Goal: Information Seeking & Learning: Learn about a topic

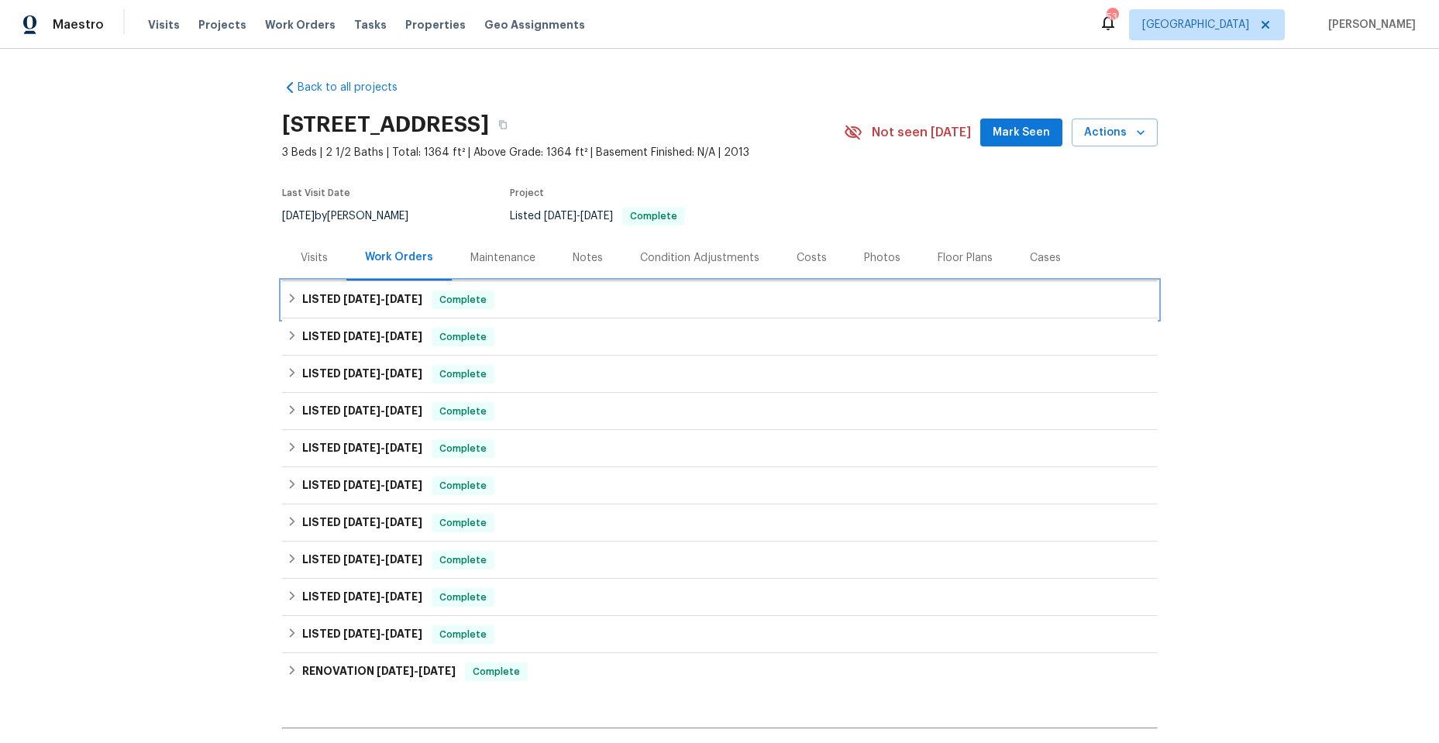
click at [287, 294] on icon at bounding box center [292, 298] width 11 height 11
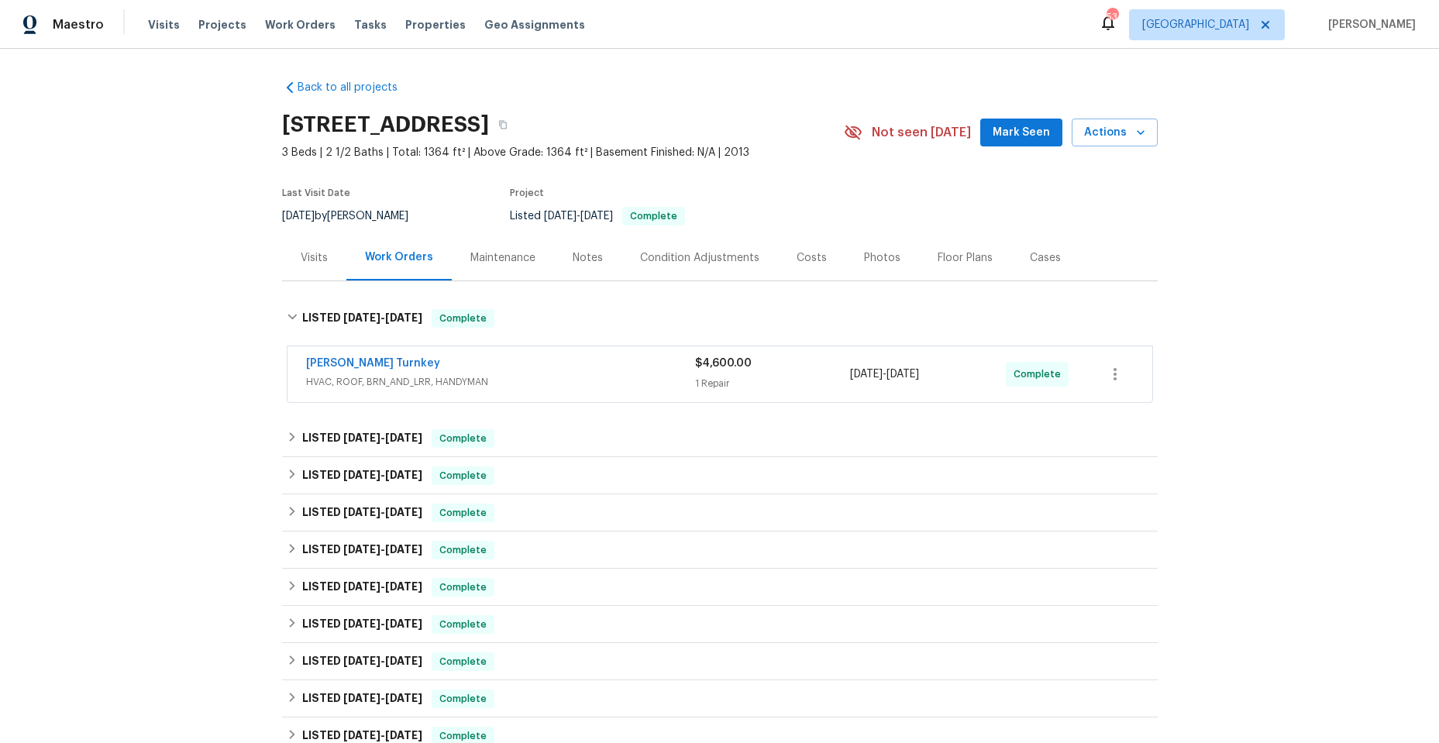
click at [570, 361] on div "Davis Turnkey" at bounding box center [500, 365] width 389 height 19
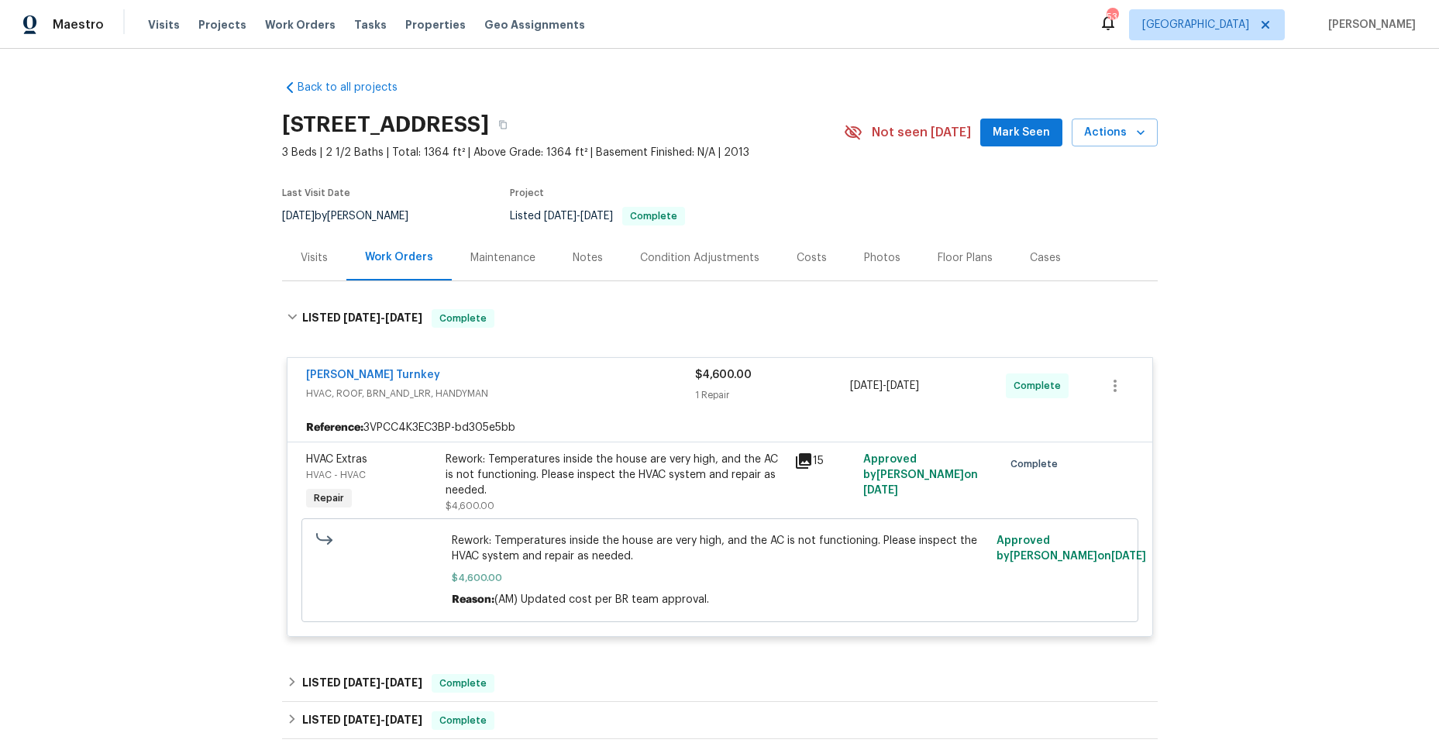
click at [800, 460] on icon at bounding box center [803, 460] width 15 height 15
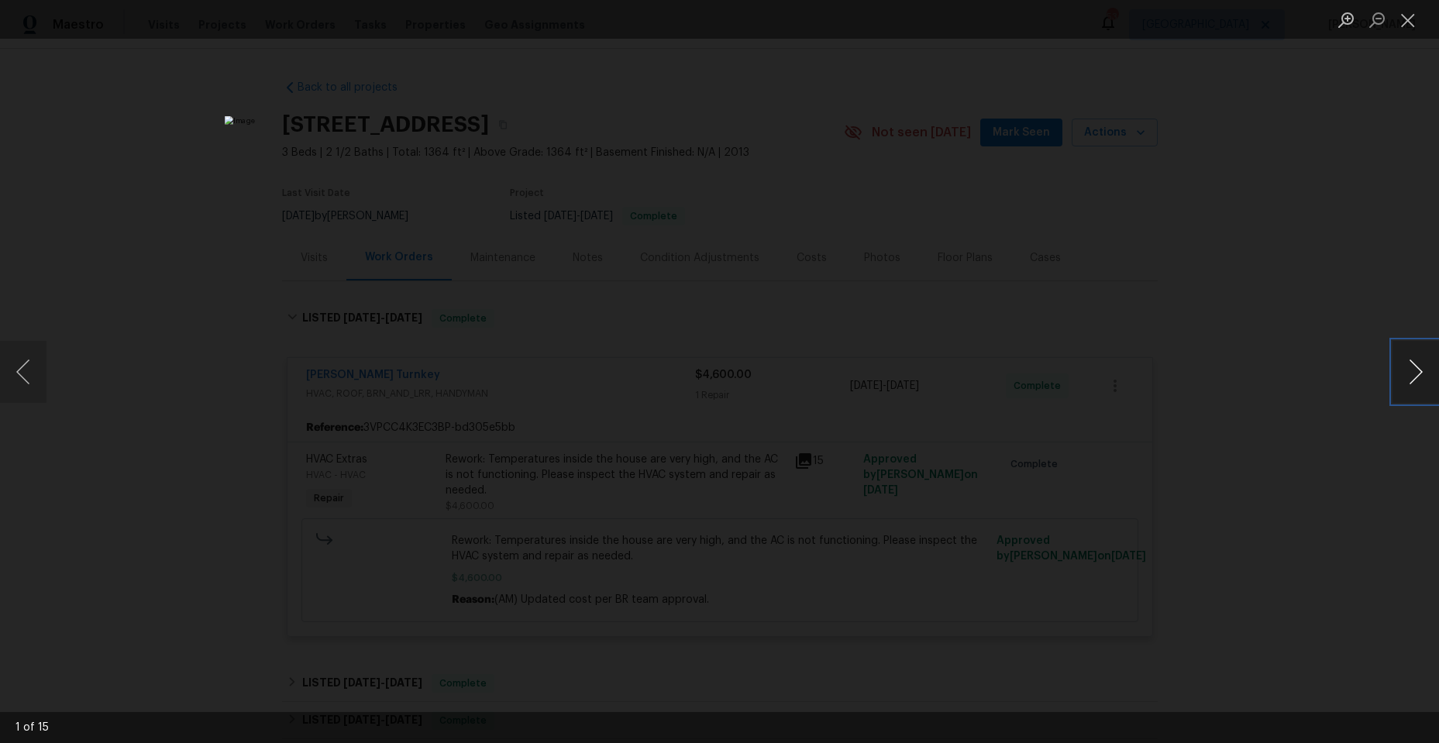
click at [1416, 374] on button "Next image" at bounding box center [1416, 372] width 46 height 62
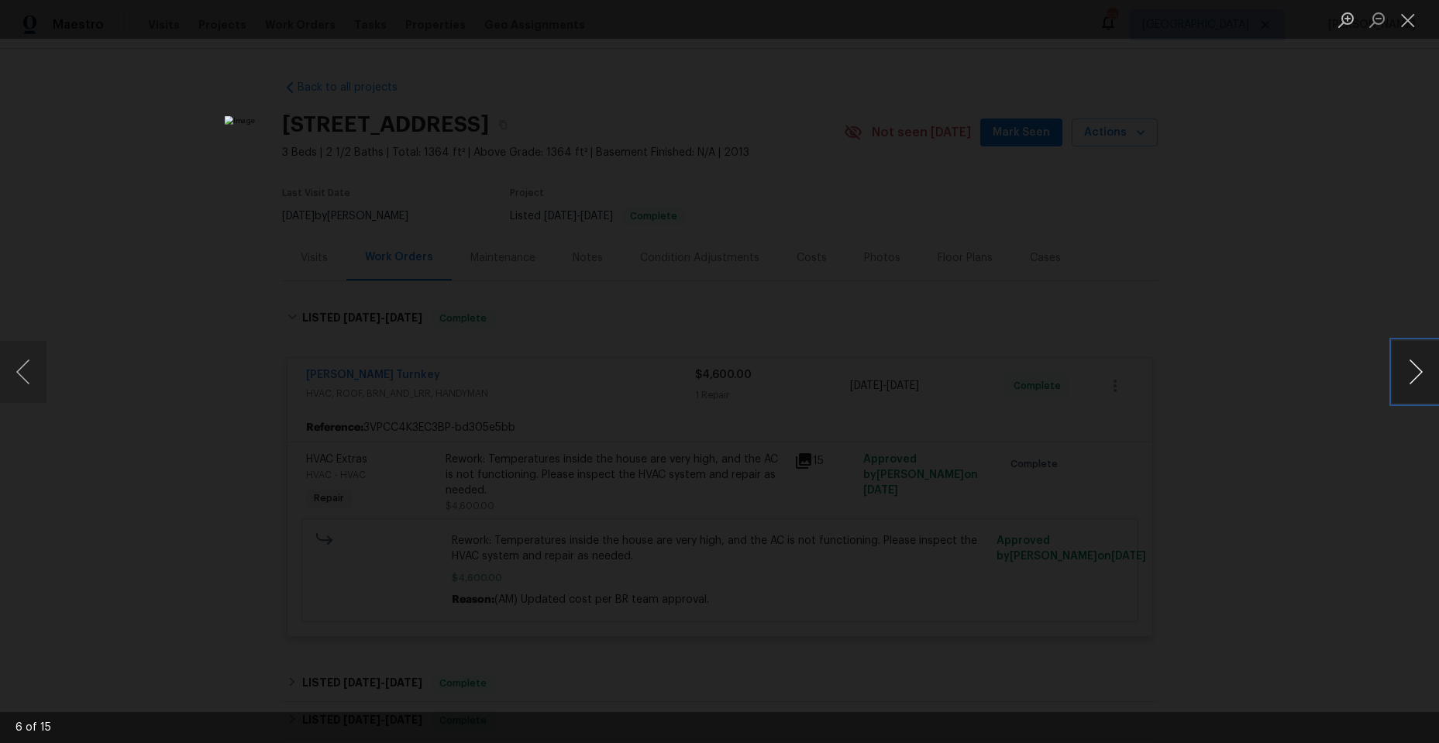
click at [1416, 374] on button "Next image" at bounding box center [1416, 372] width 46 height 62
click at [31, 367] on button "Previous image" at bounding box center [23, 372] width 46 height 62
click at [34, 367] on button "Previous image" at bounding box center [23, 372] width 46 height 62
click at [1406, 19] on button "Close lightbox" at bounding box center [1408, 19] width 31 height 27
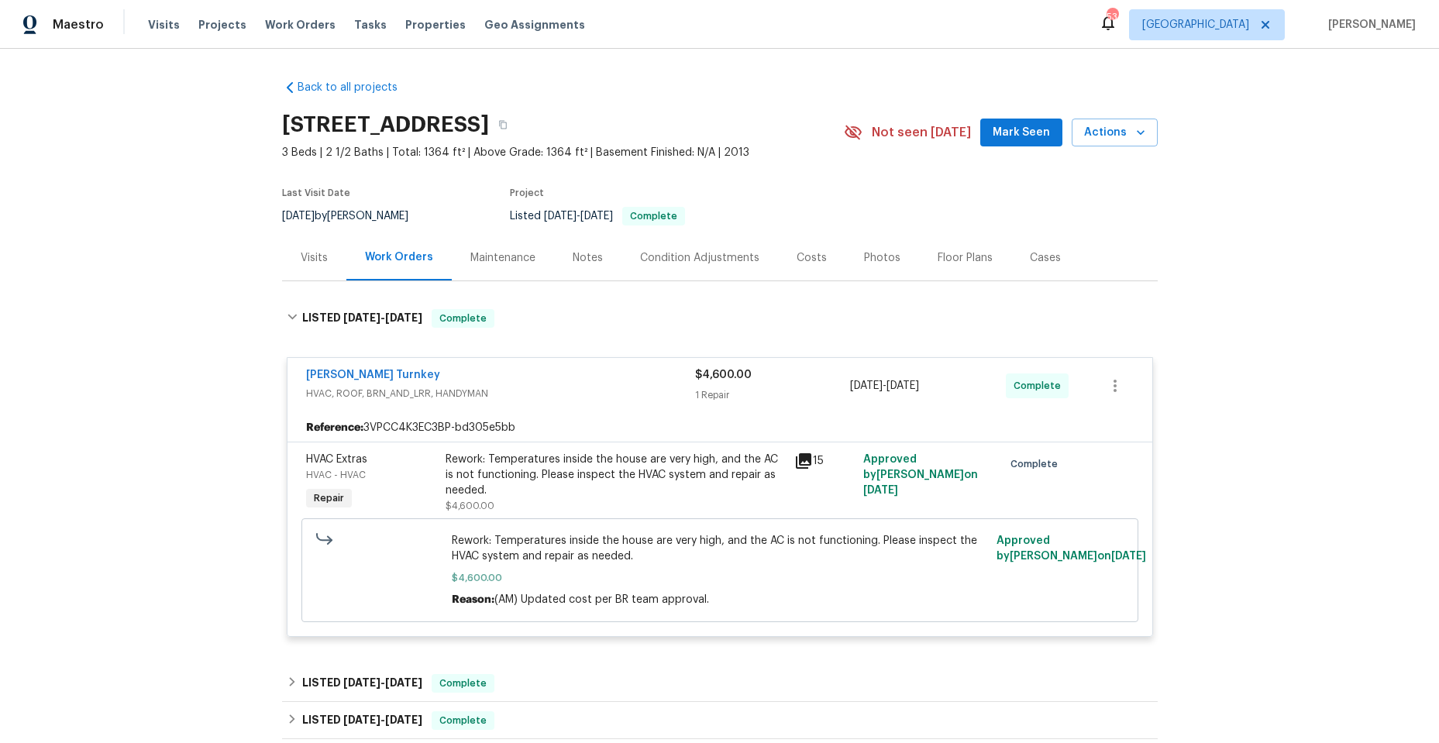
click at [512, 373] on div "Davis Turnkey" at bounding box center [500, 376] width 389 height 19
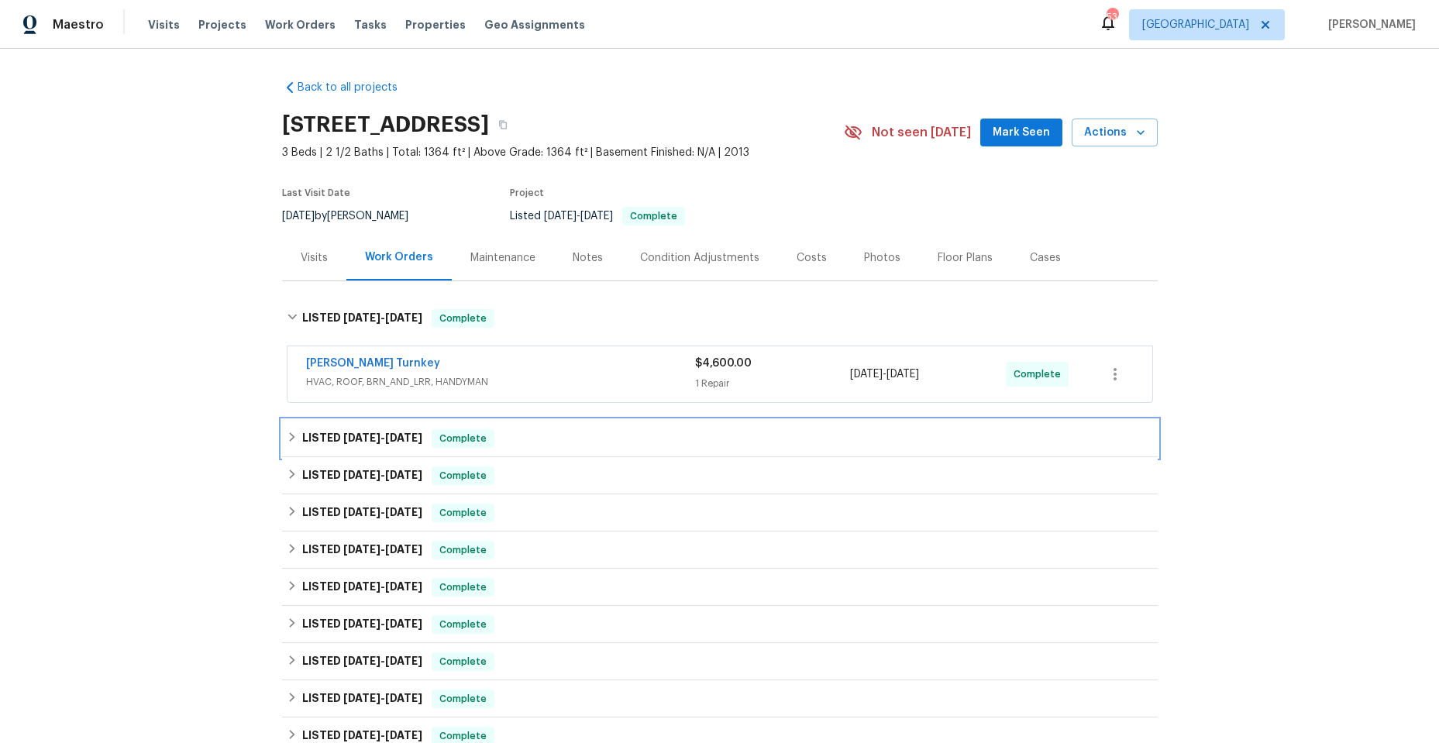
click at [287, 435] on icon at bounding box center [292, 437] width 11 height 11
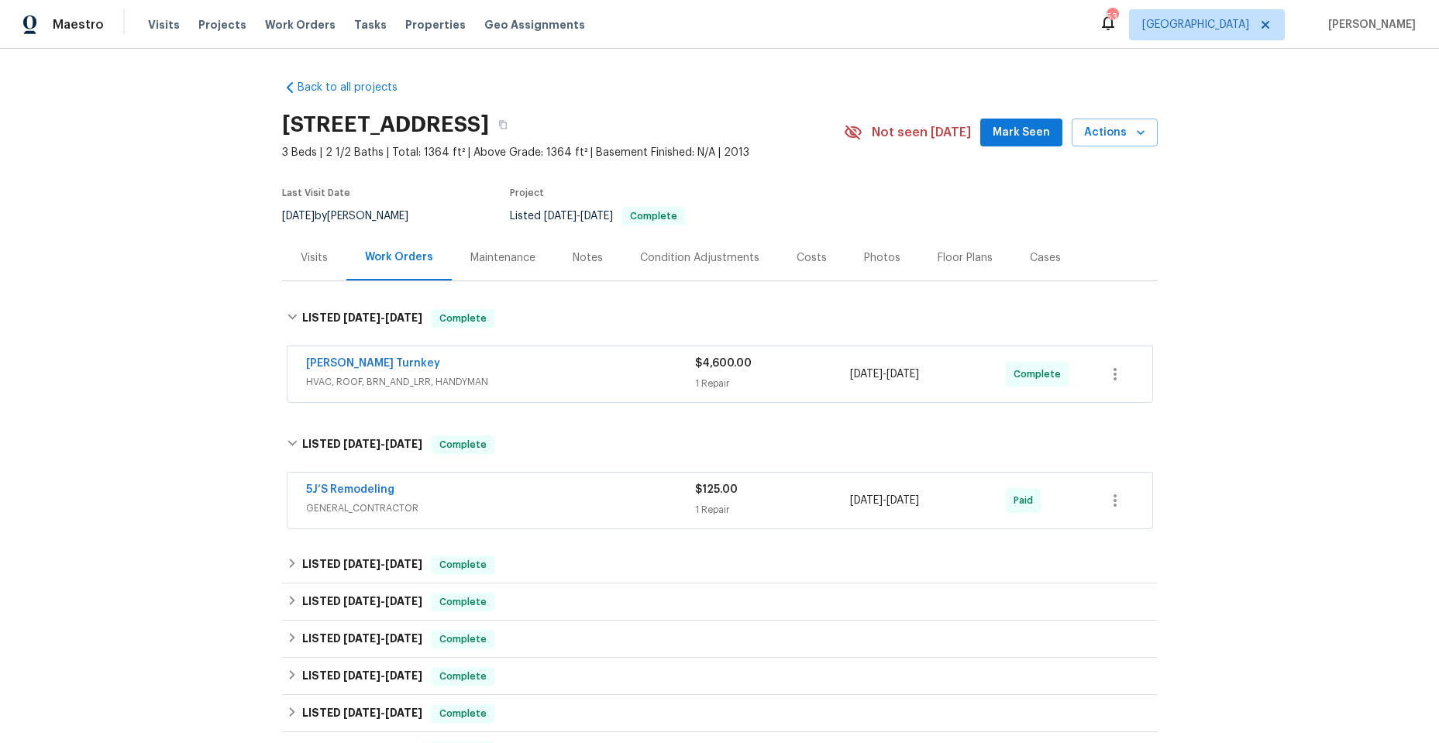
click at [528, 492] on div "5J’S Remodeling" at bounding box center [500, 491] width 389 height 19
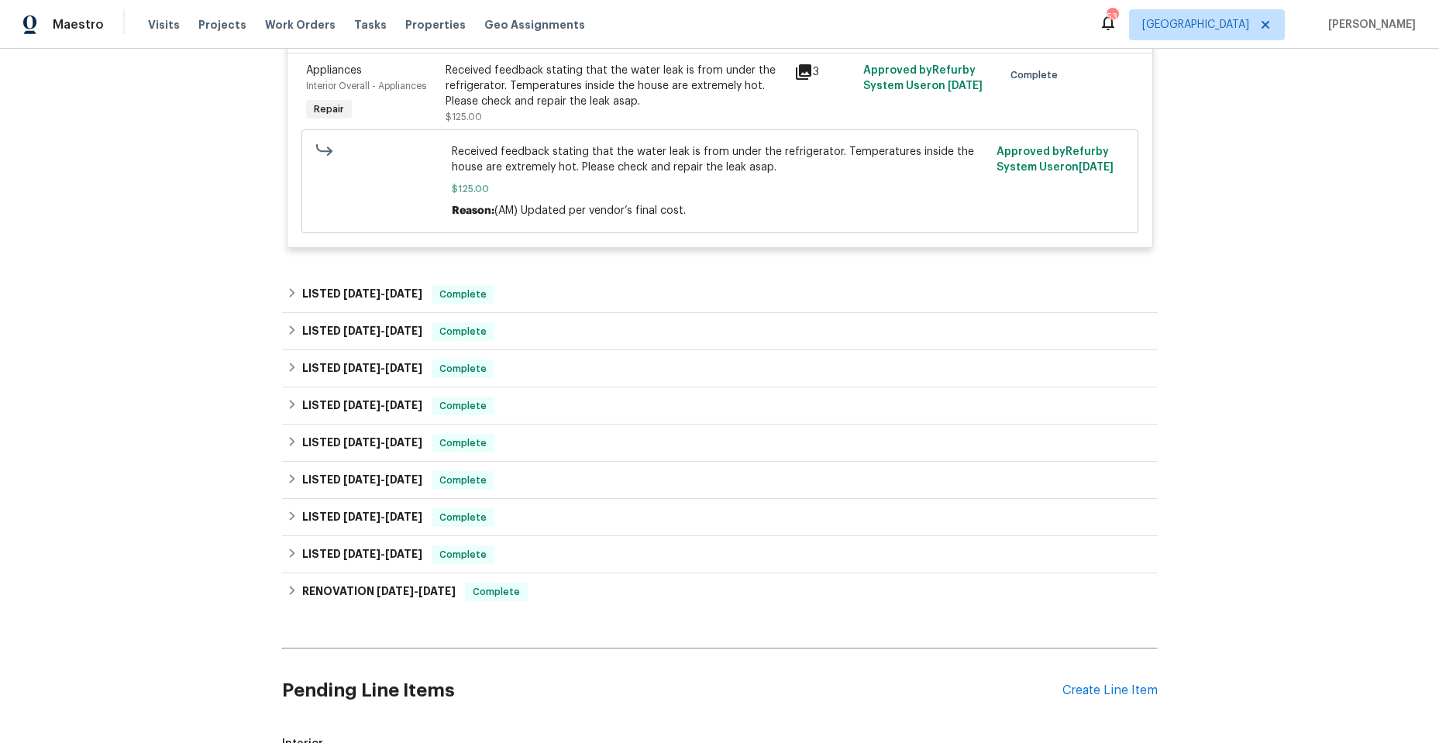
scroll to position [542, 0]
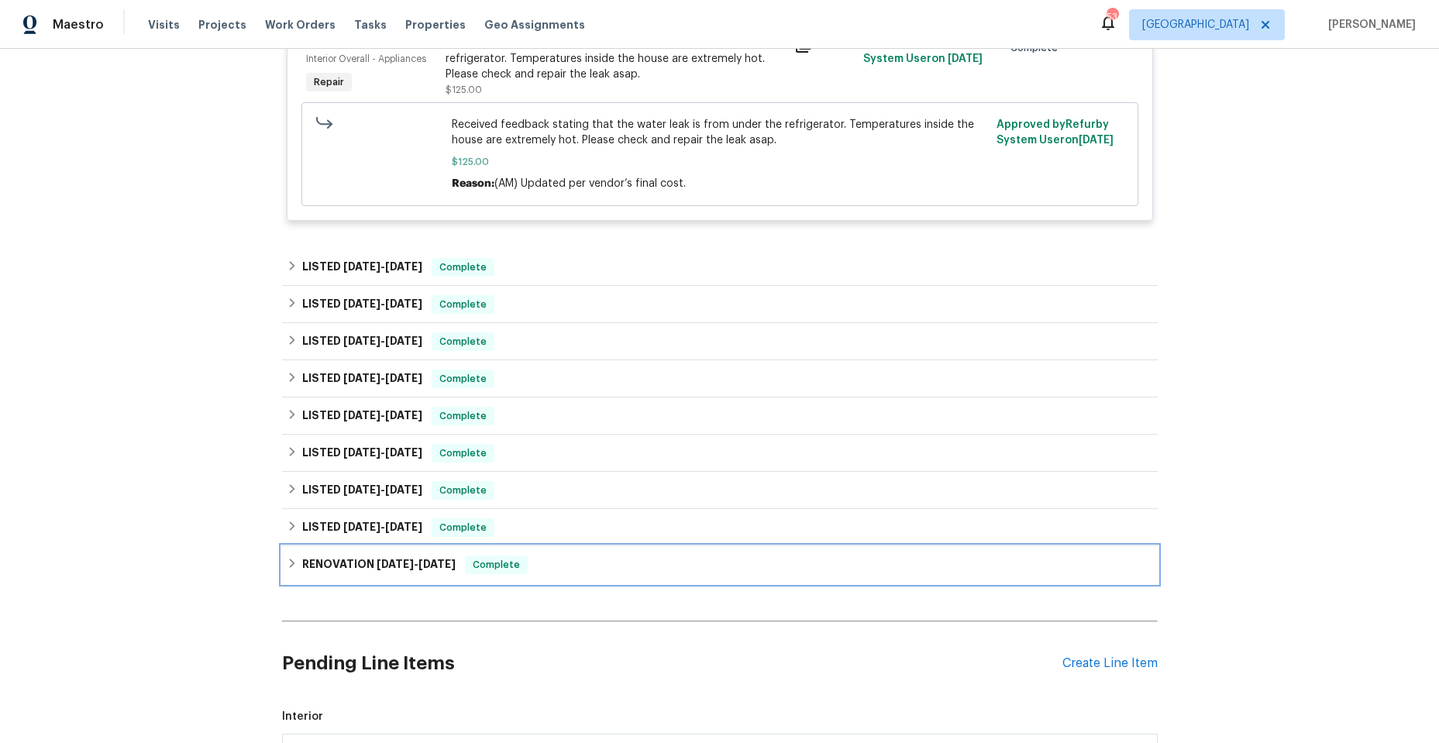
click at [289, 560] on icon at bounding box center [291, 563] width 5 height 9
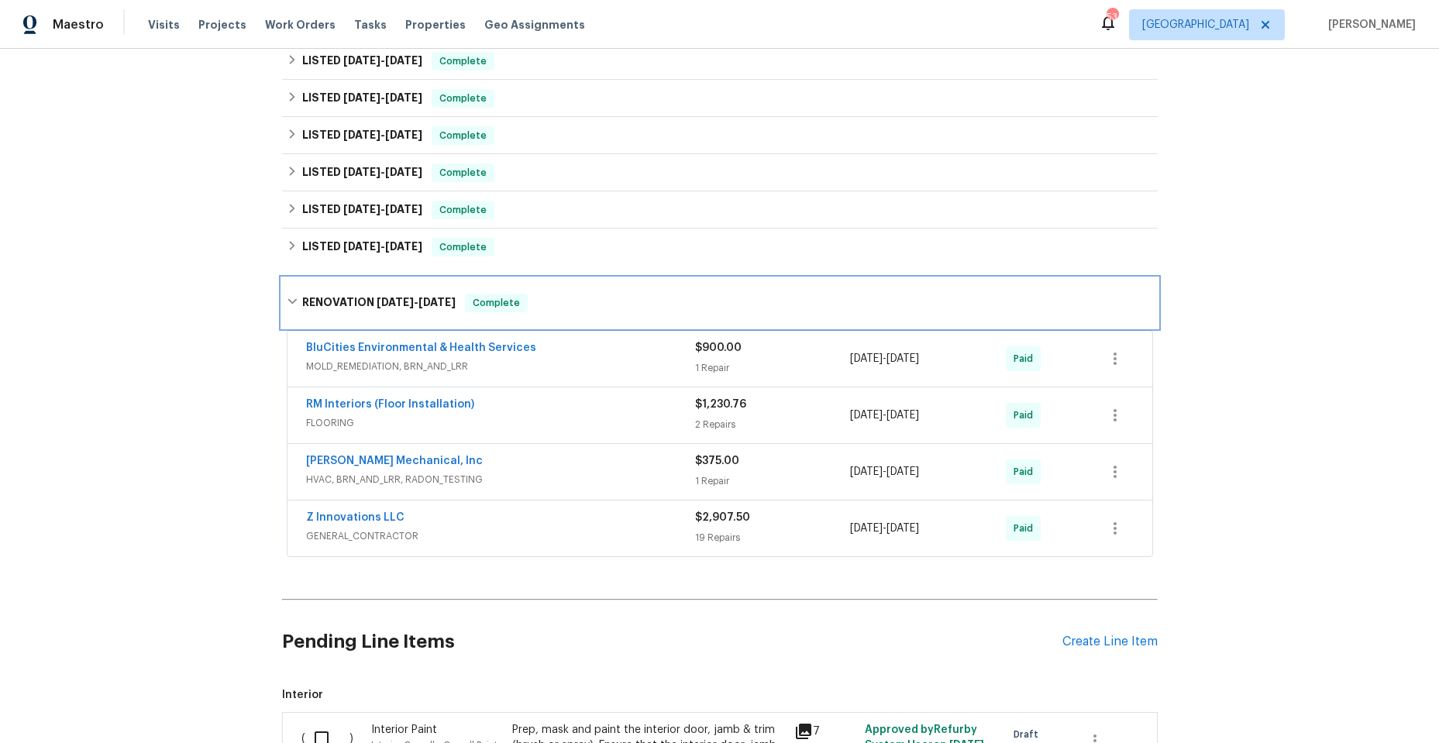
scroll to position [852, 0]
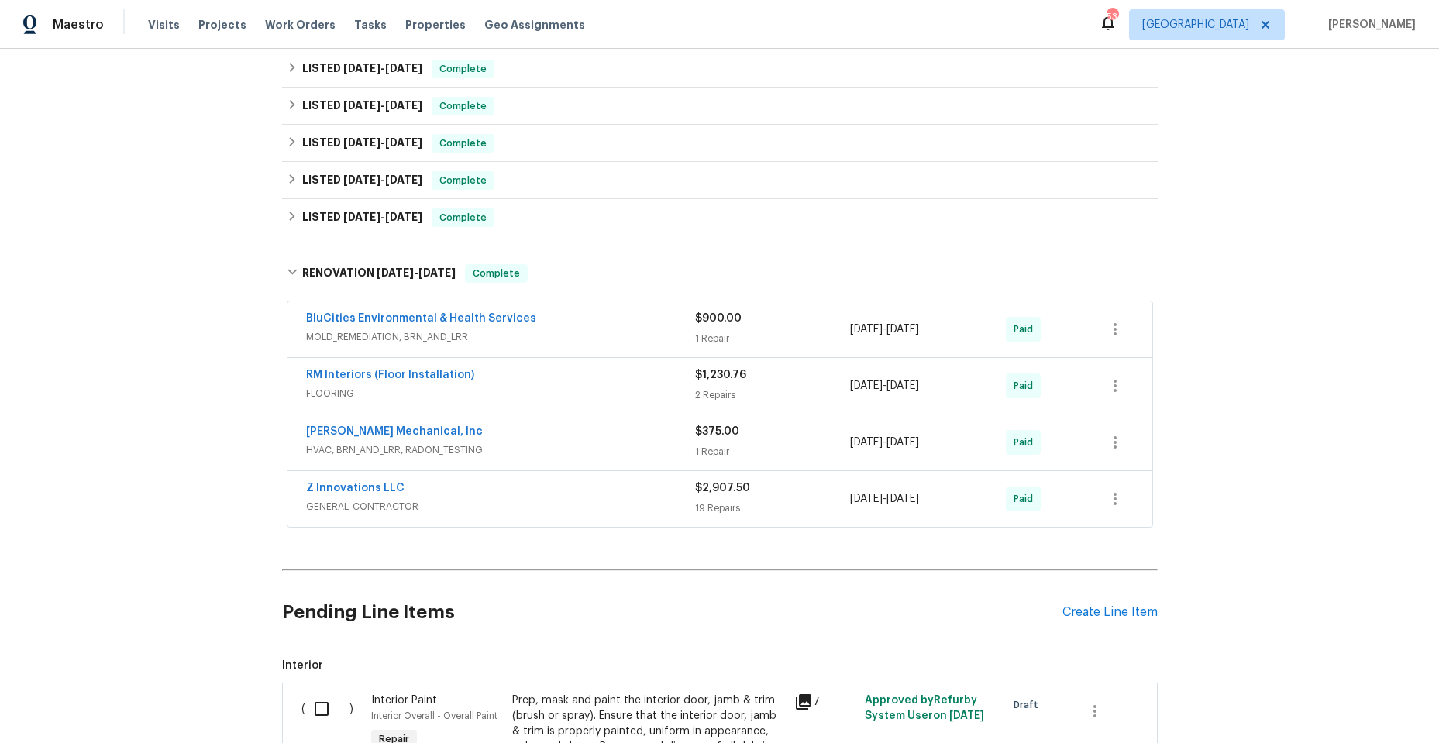
click at [508, 497] on div "Z Innovations LLC" at bounding box center [500, 489] width 389 height 19
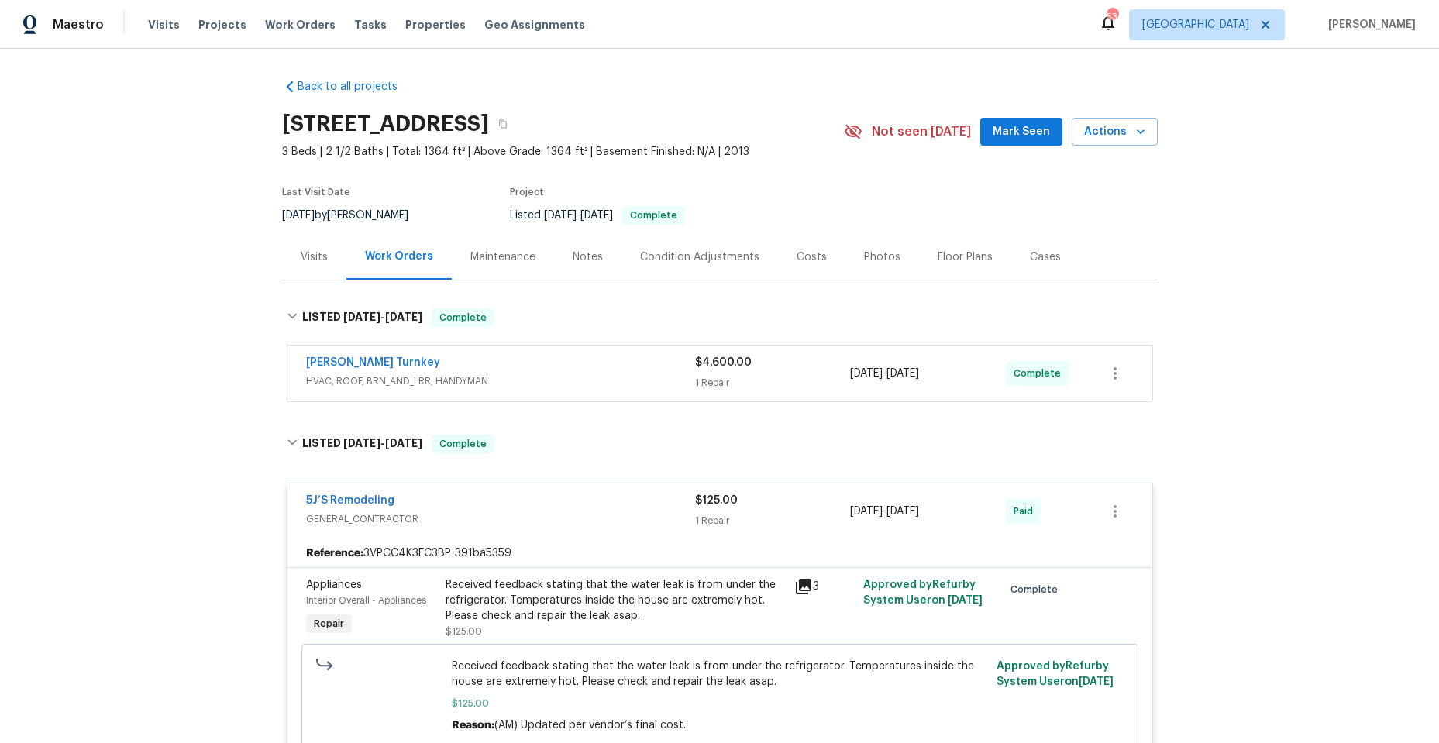
scroll to position [0, 0]
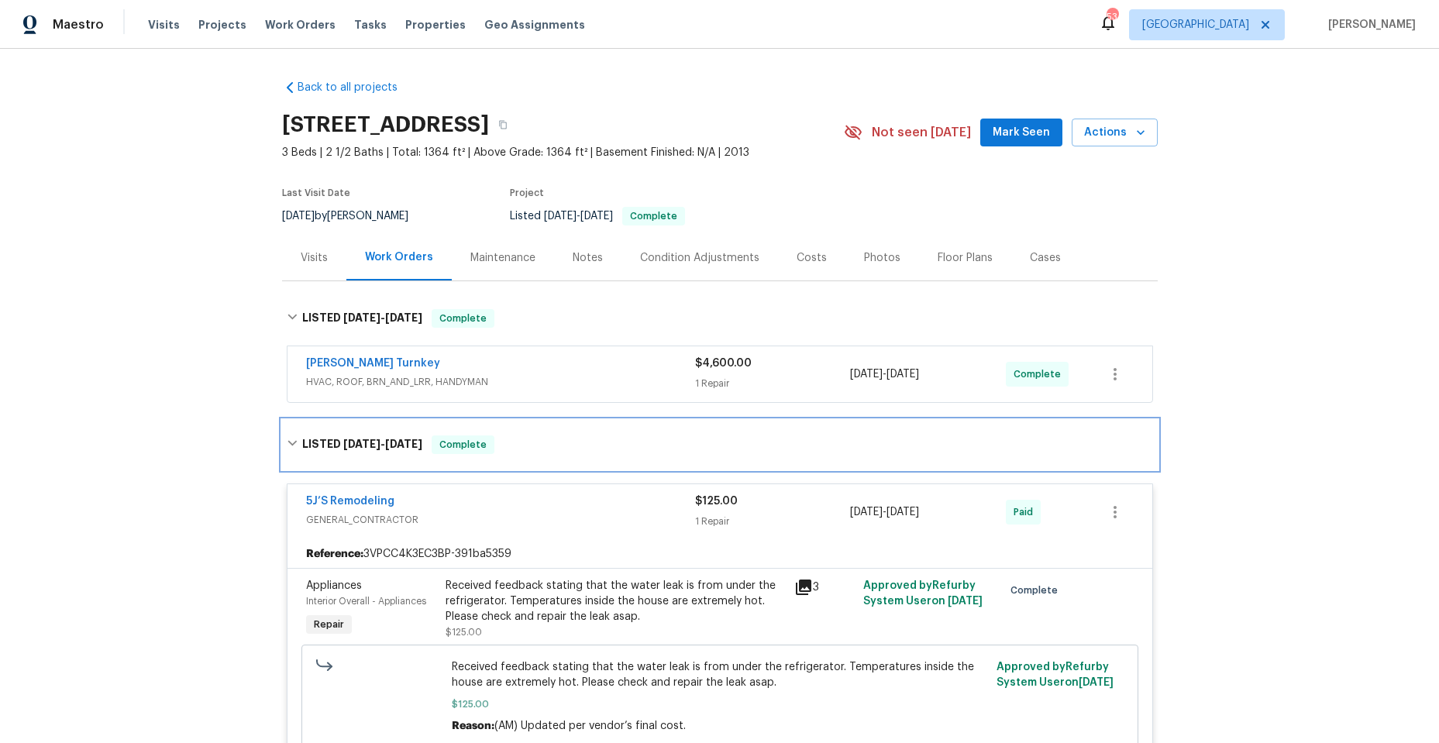
click at [287, 443] on icon at bounding box center [291, 443] width 9 height 5
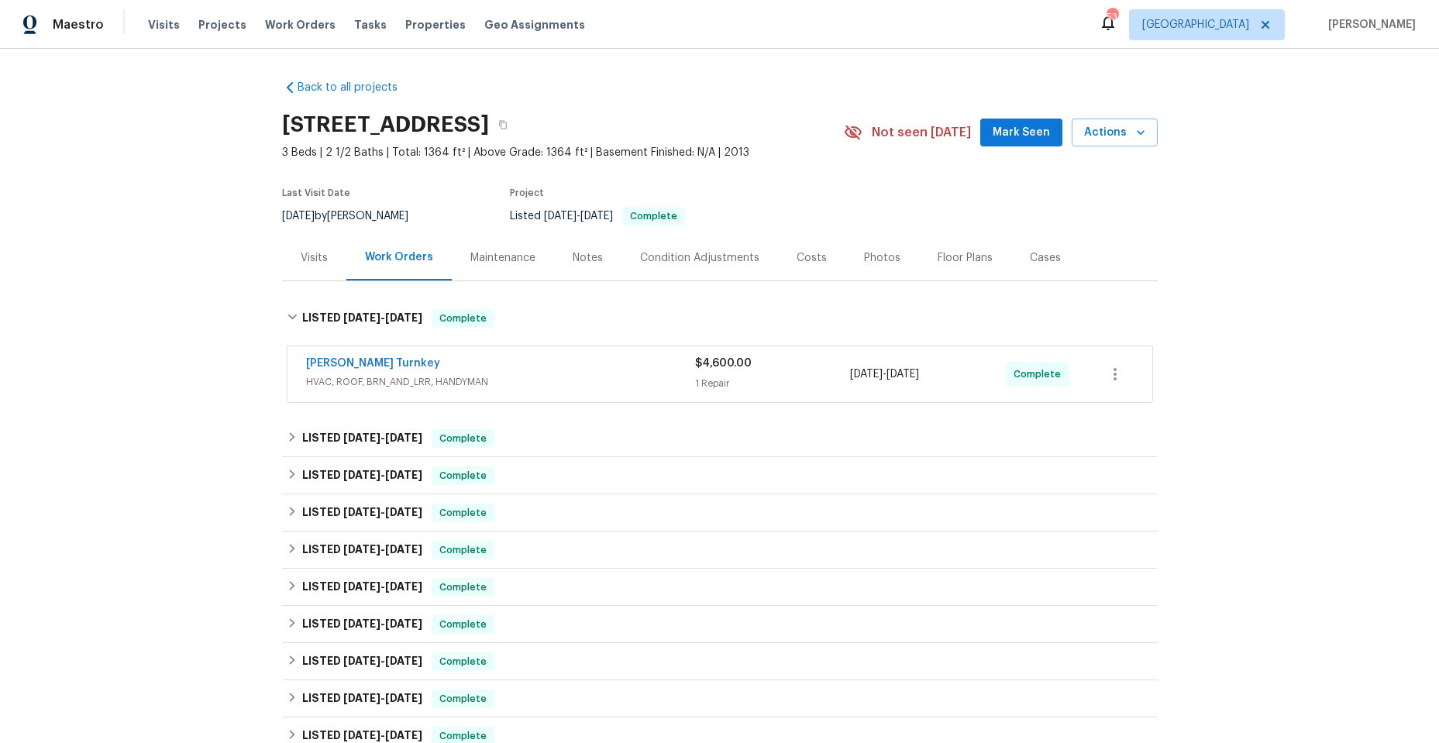
click at [553, 380] on span "HVAC, ROOF, BRN_AND_LRR, HANDYMAN" at bounding box center [500, 381] width 389 height 15
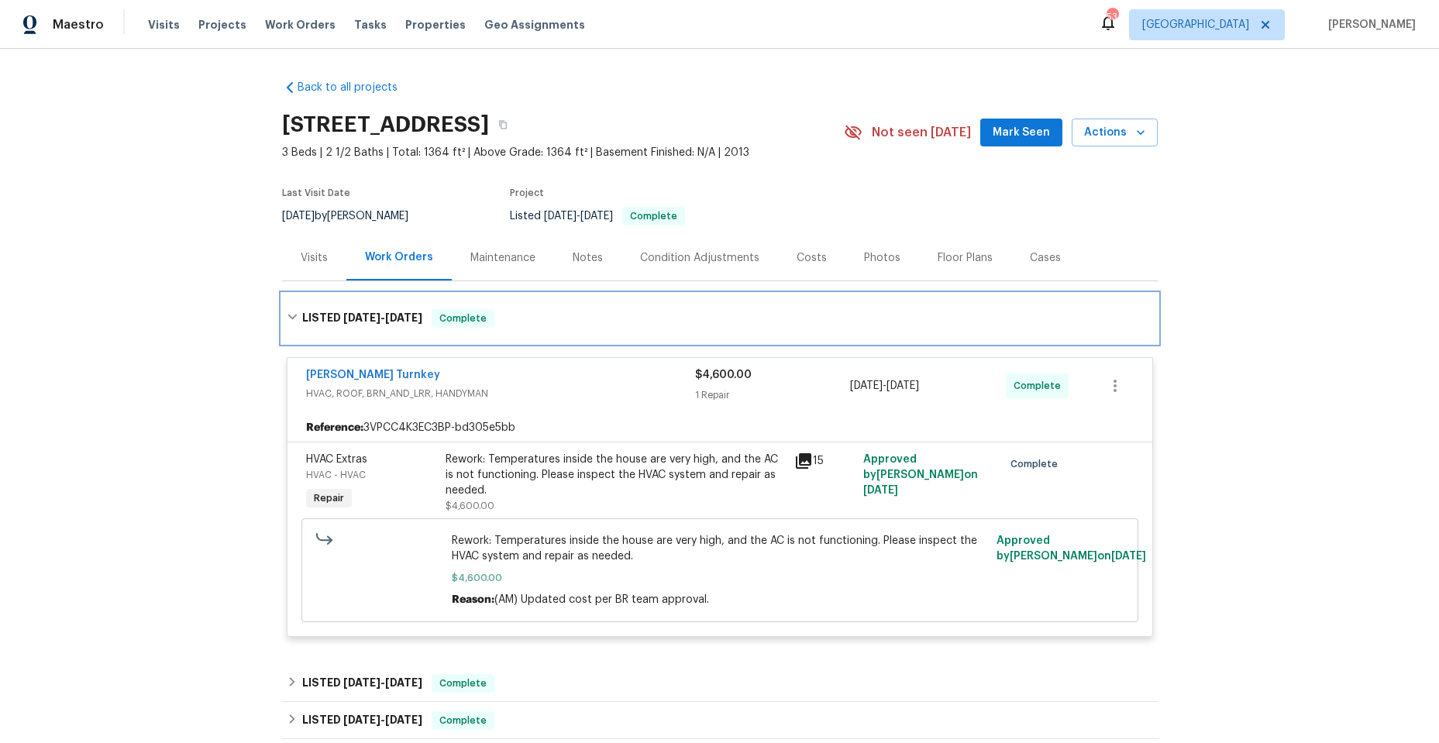
click at [287, 315] on icon at bounding box center [292, 317] width 11 height 11
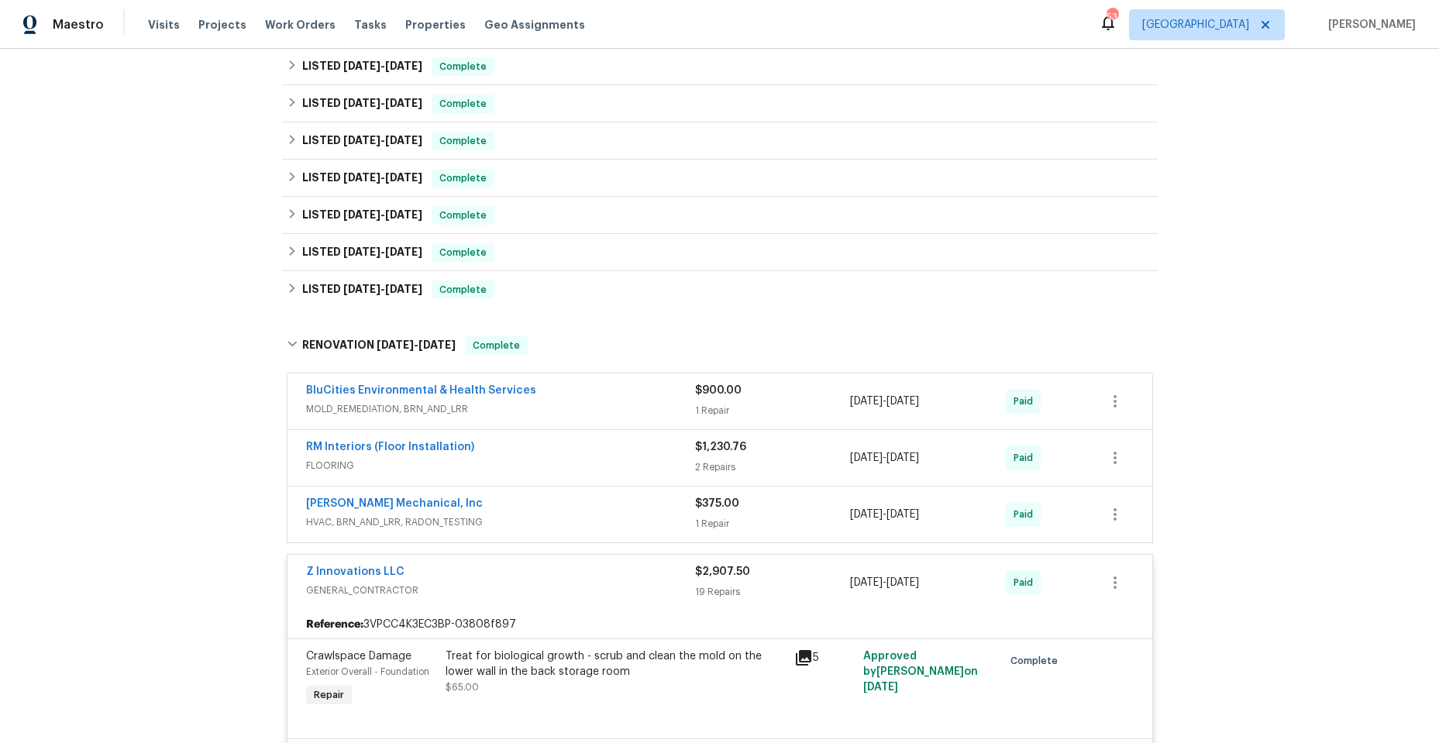
scroll to position [310, 0]
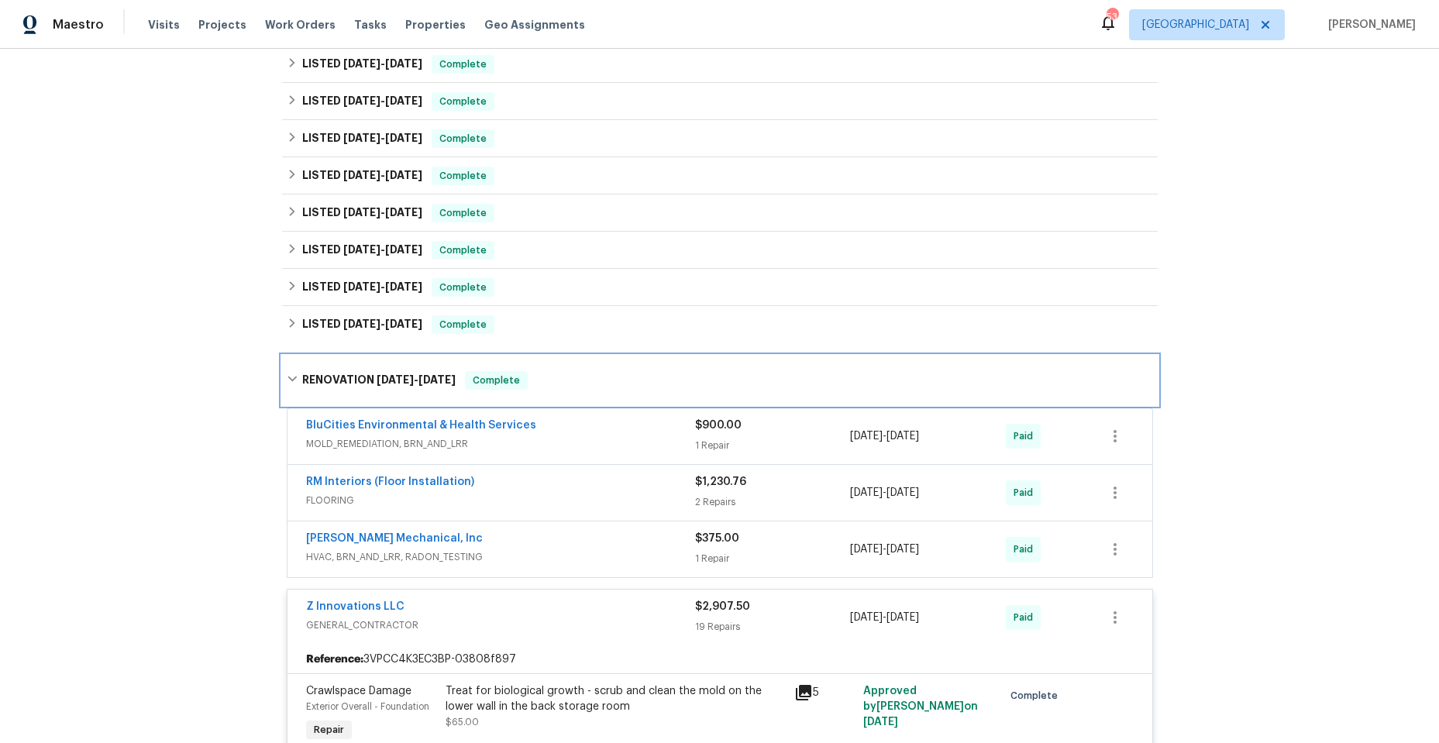
click at [287, 376] on icon at bounding box center [292, 379] width 11 height 11
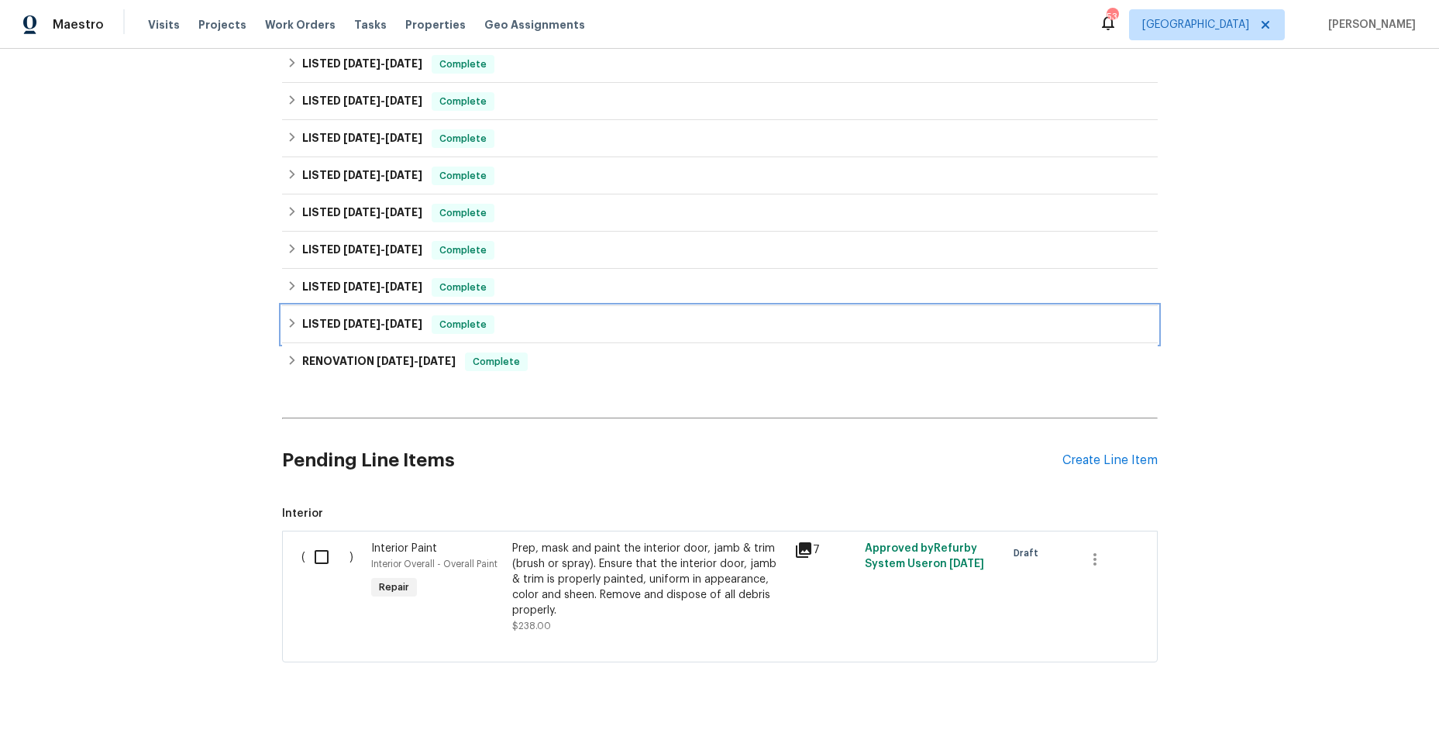
click at [287, 322] on icon at bounding box center [292, 323] width 11 height 11
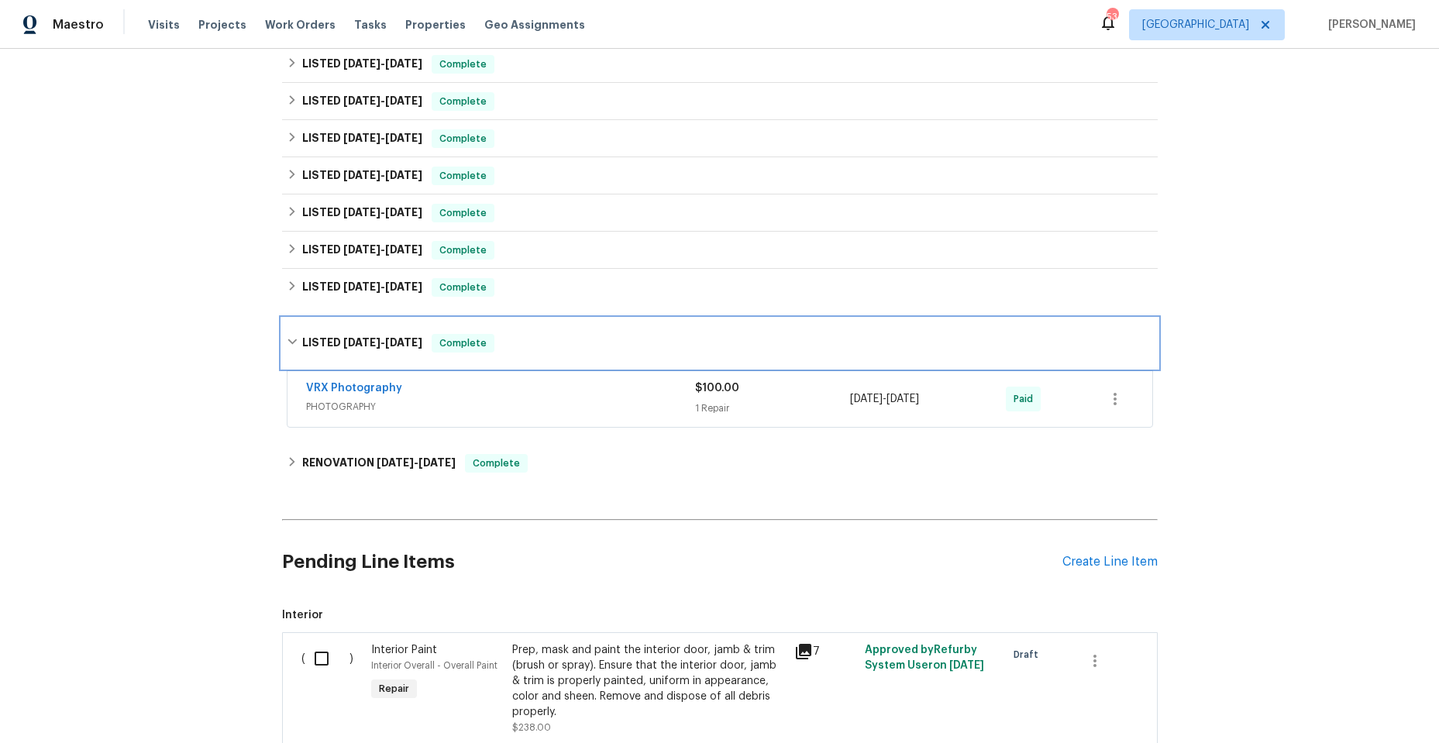
click at [287, 337] on icon at bounding box center [292, 341] width 11 height 11
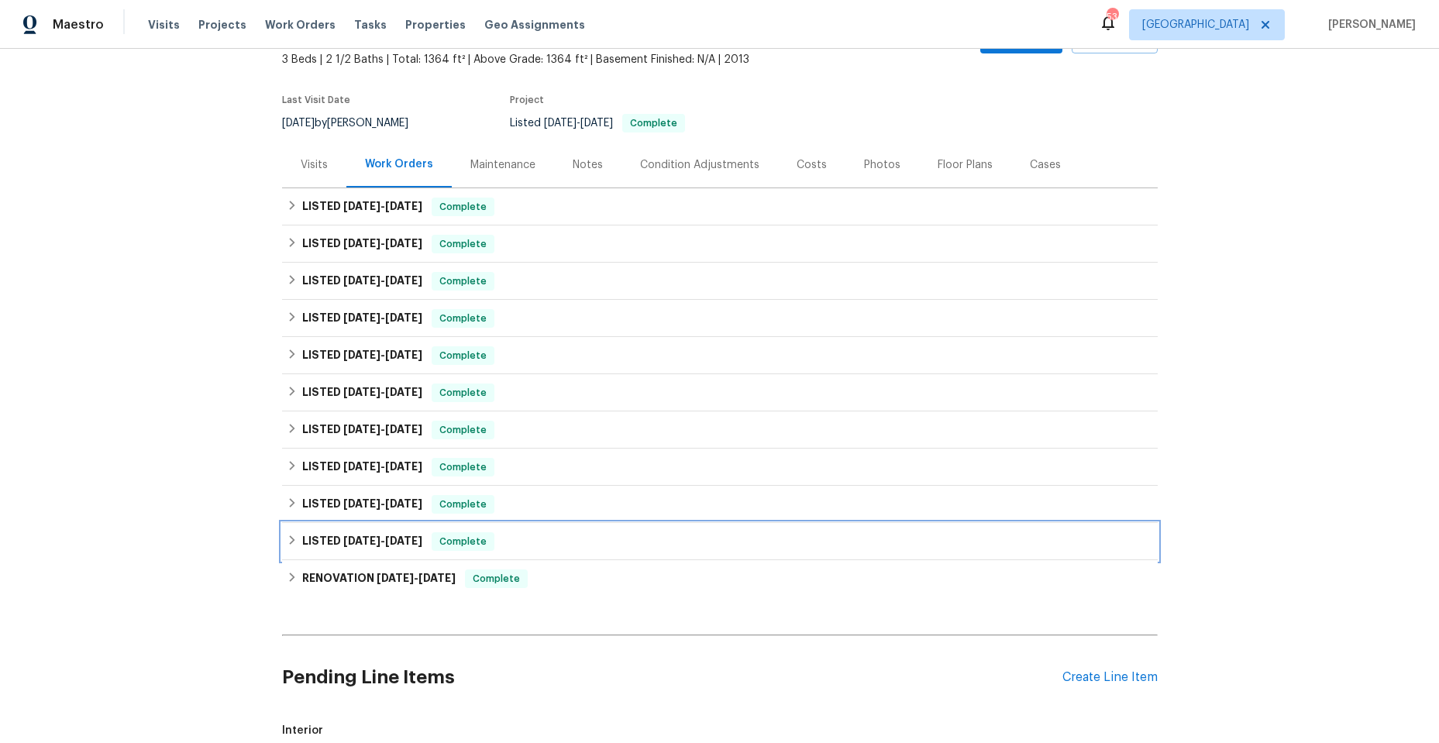
scroll to position [77, 0]
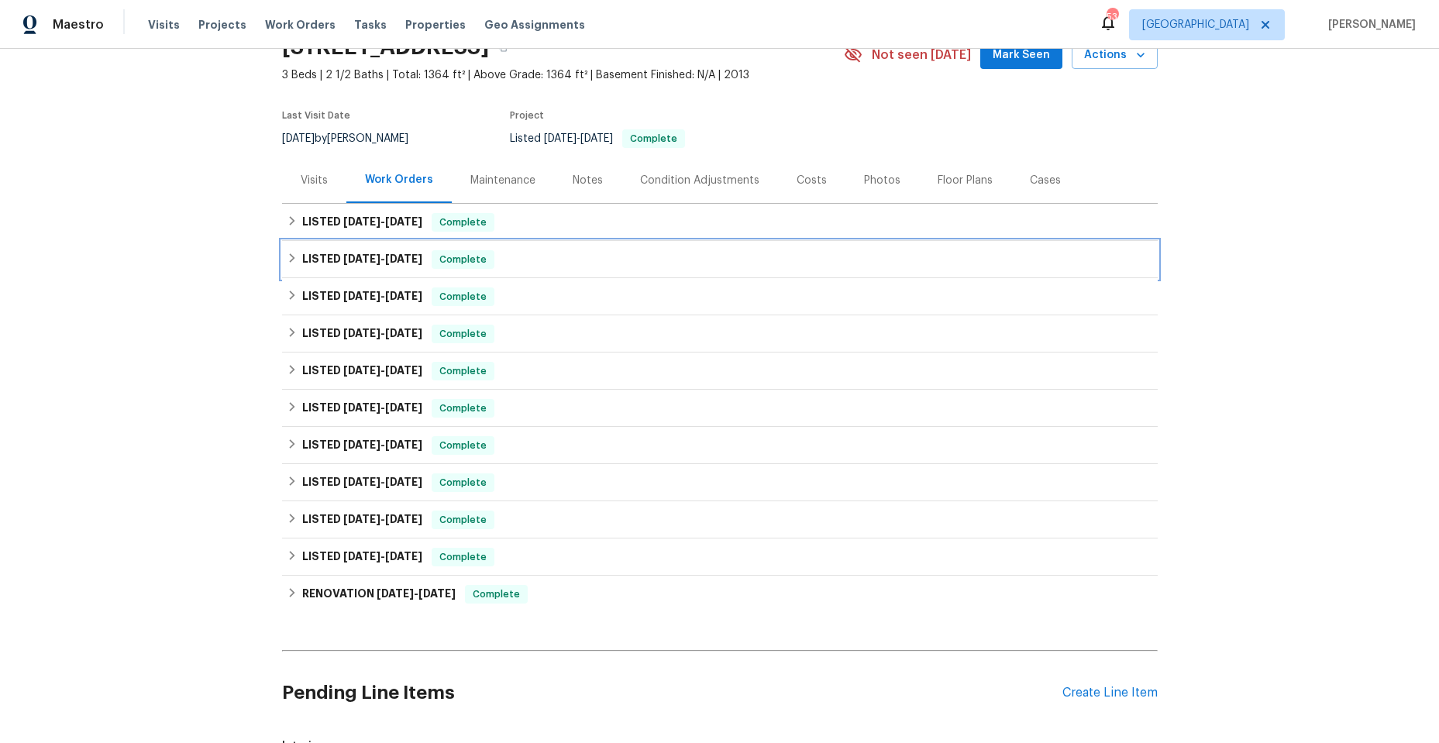
click at [287, 259] on icon at bounding box center [292, 258] width 11 height 11
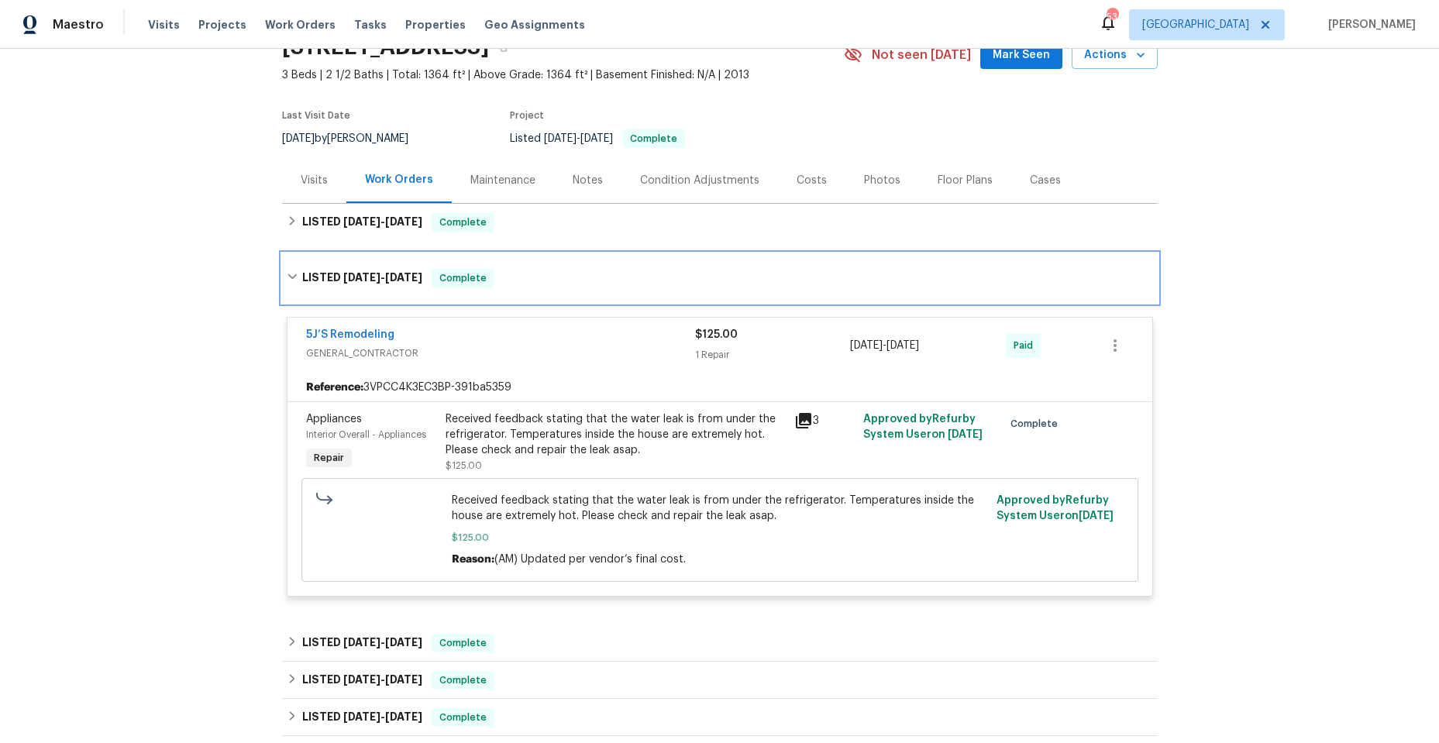
click at [287, 281] on icon at bounding box center [292, 276] width 11 height 11
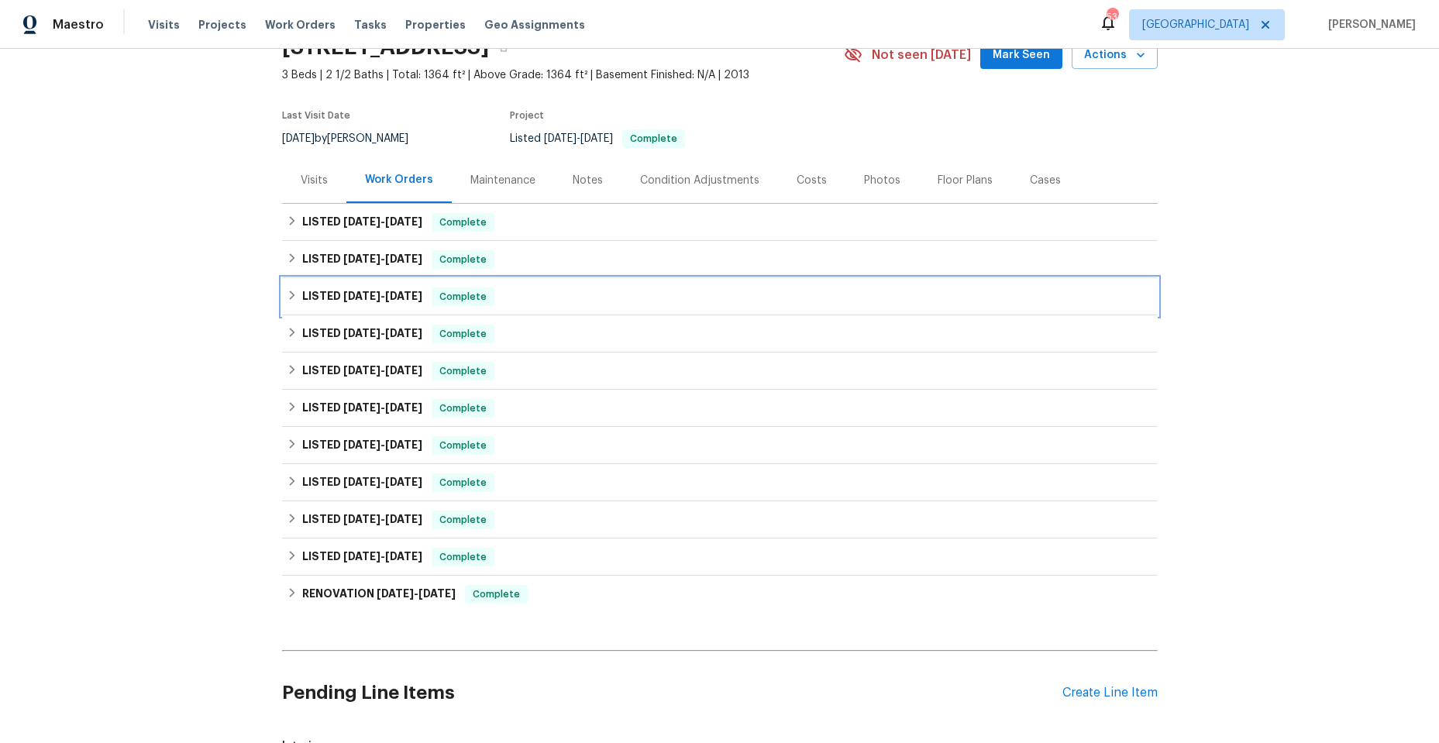
click at [289, 292] on icon at bounding box center [291, 295] width 5 height 9
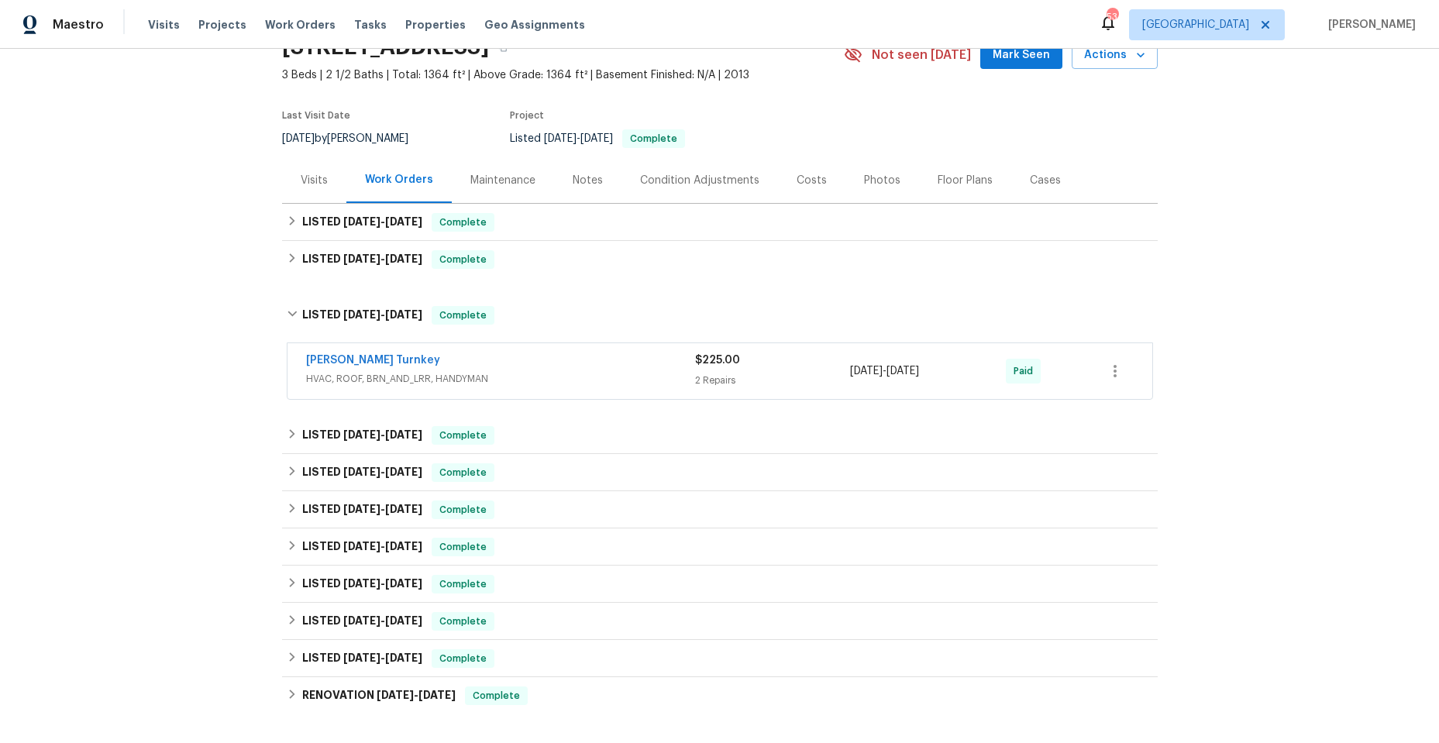
click at [574, 380] on span "HVAC, ROOF, BRN_AND_LRR, HANDYMAN" at bounding box center [500, 378] width 389 height 15
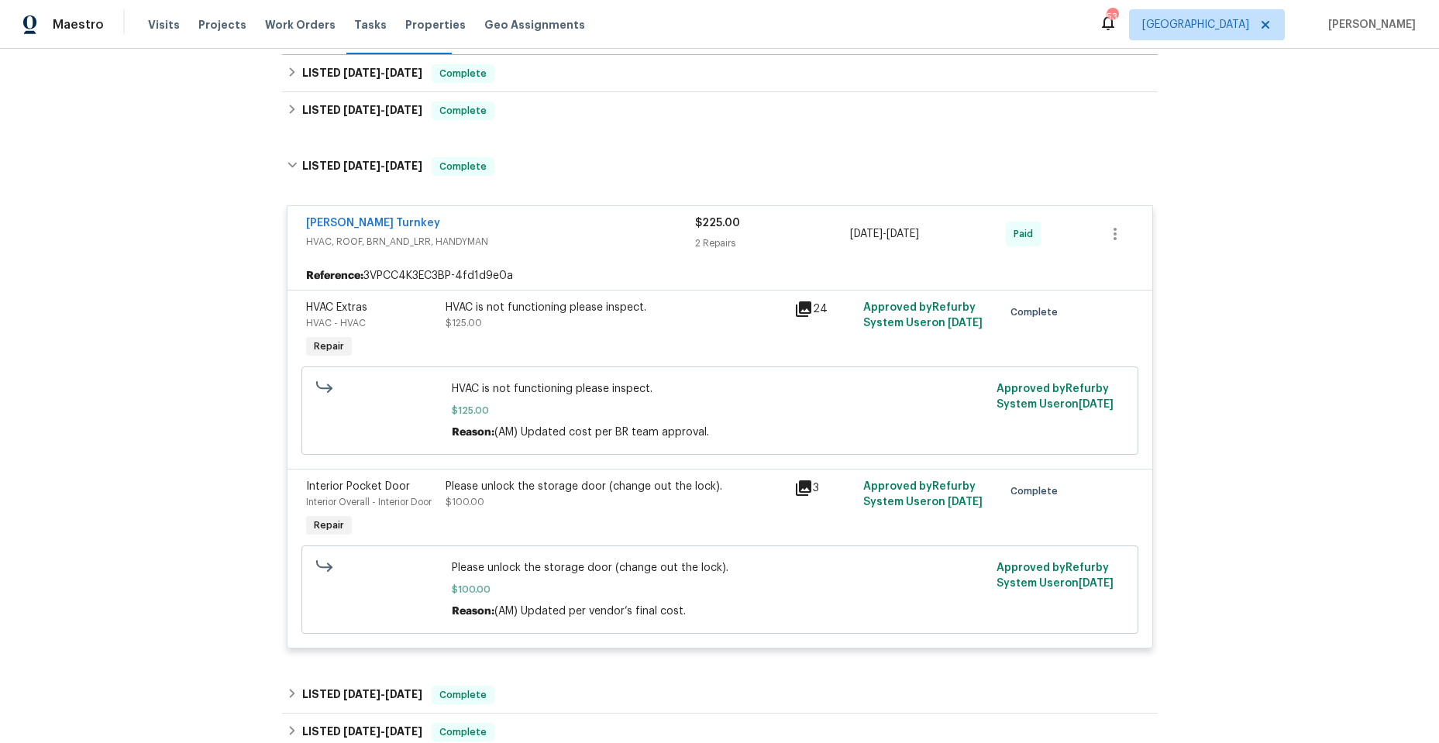
scroll to position [232, 0]
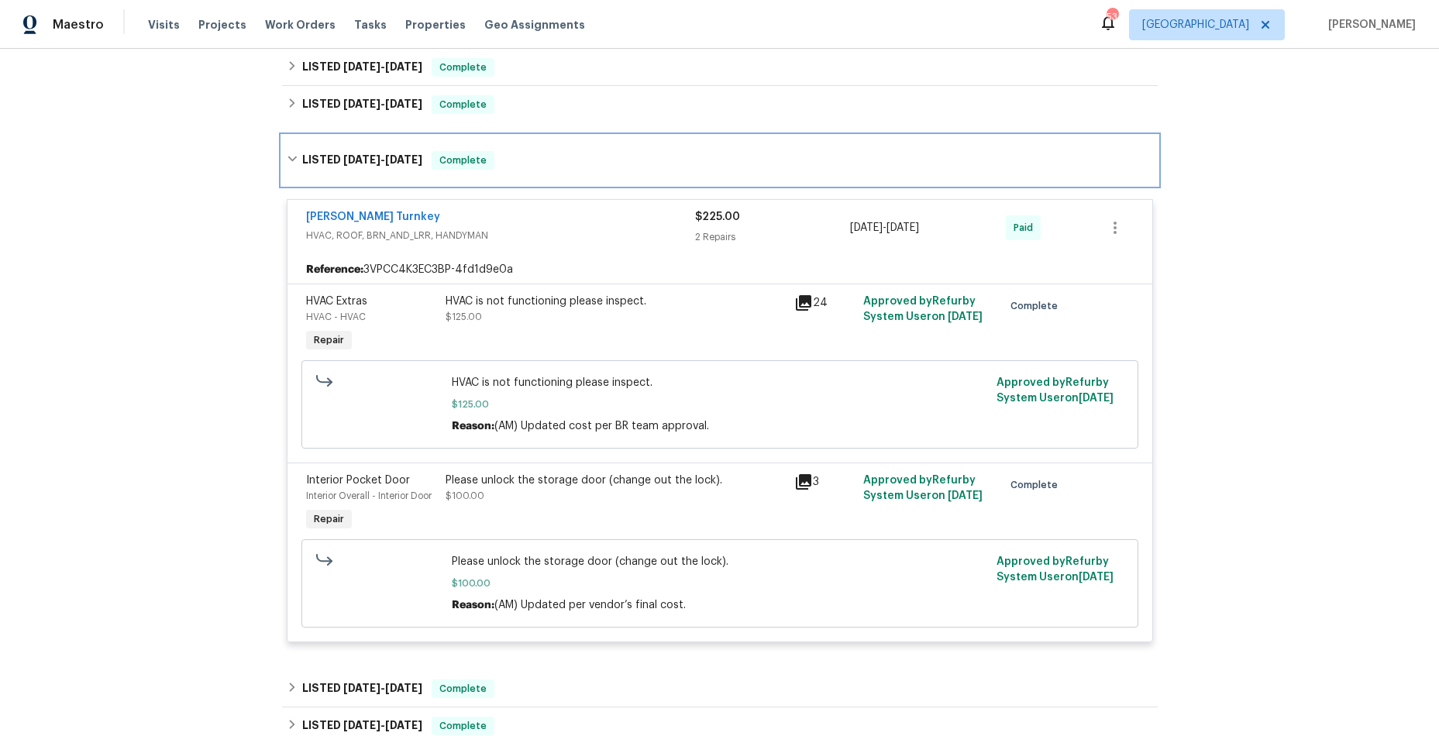
click at [287, 159] on icon at bounding box center [292, 158] width 11 height 11
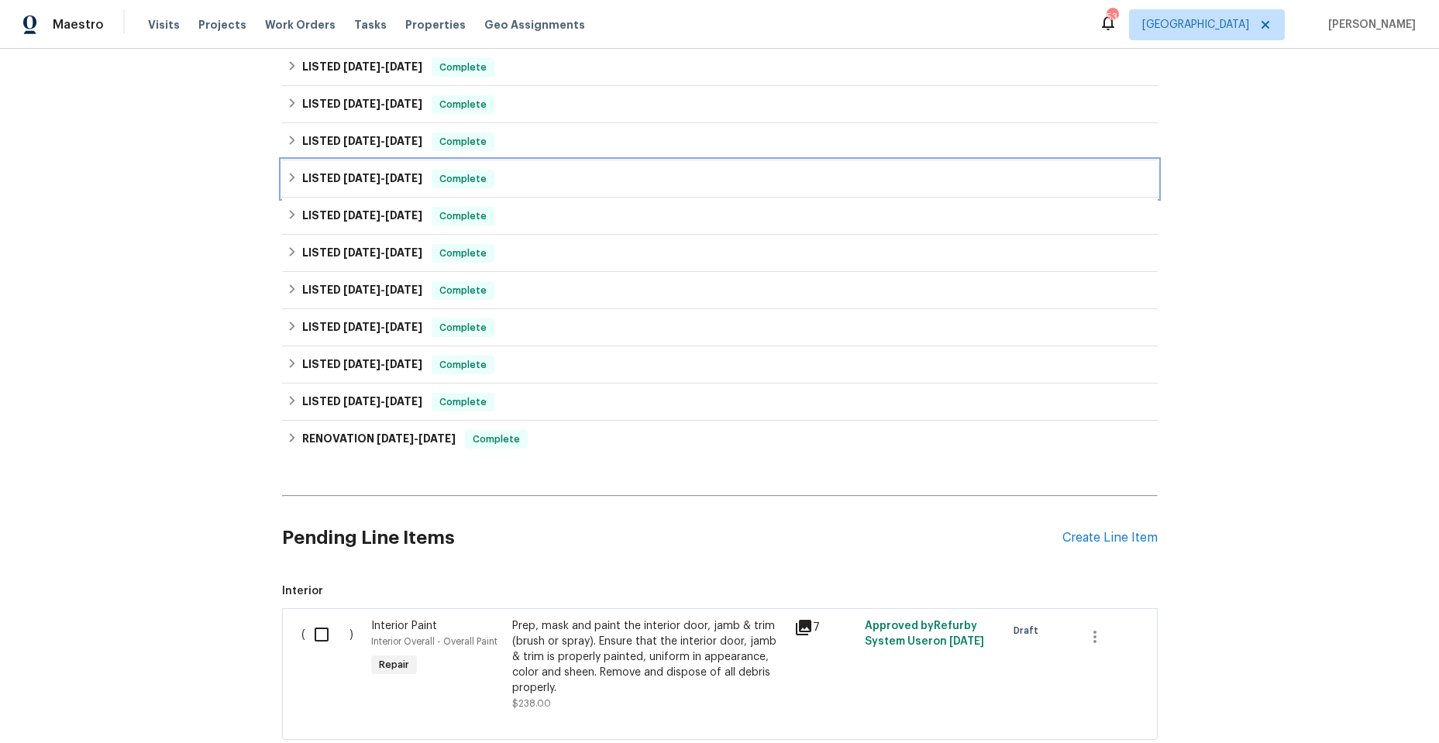
click at [287, 180] on icon at bounding box center [292, 177] width 11 height 11
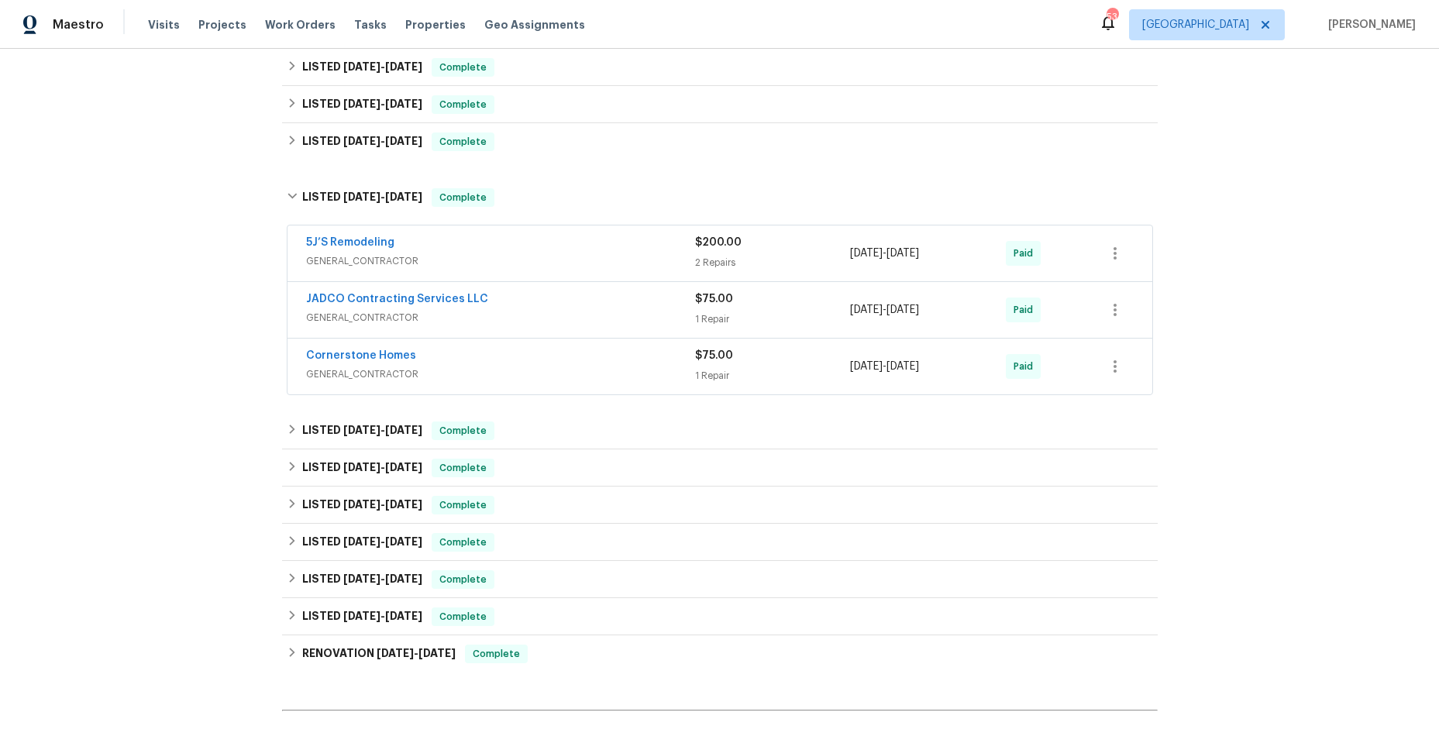
click at [538, 267] on span "GENERAL_CONTRACTOR" at bounding box center [500, 260] width 389 height 15
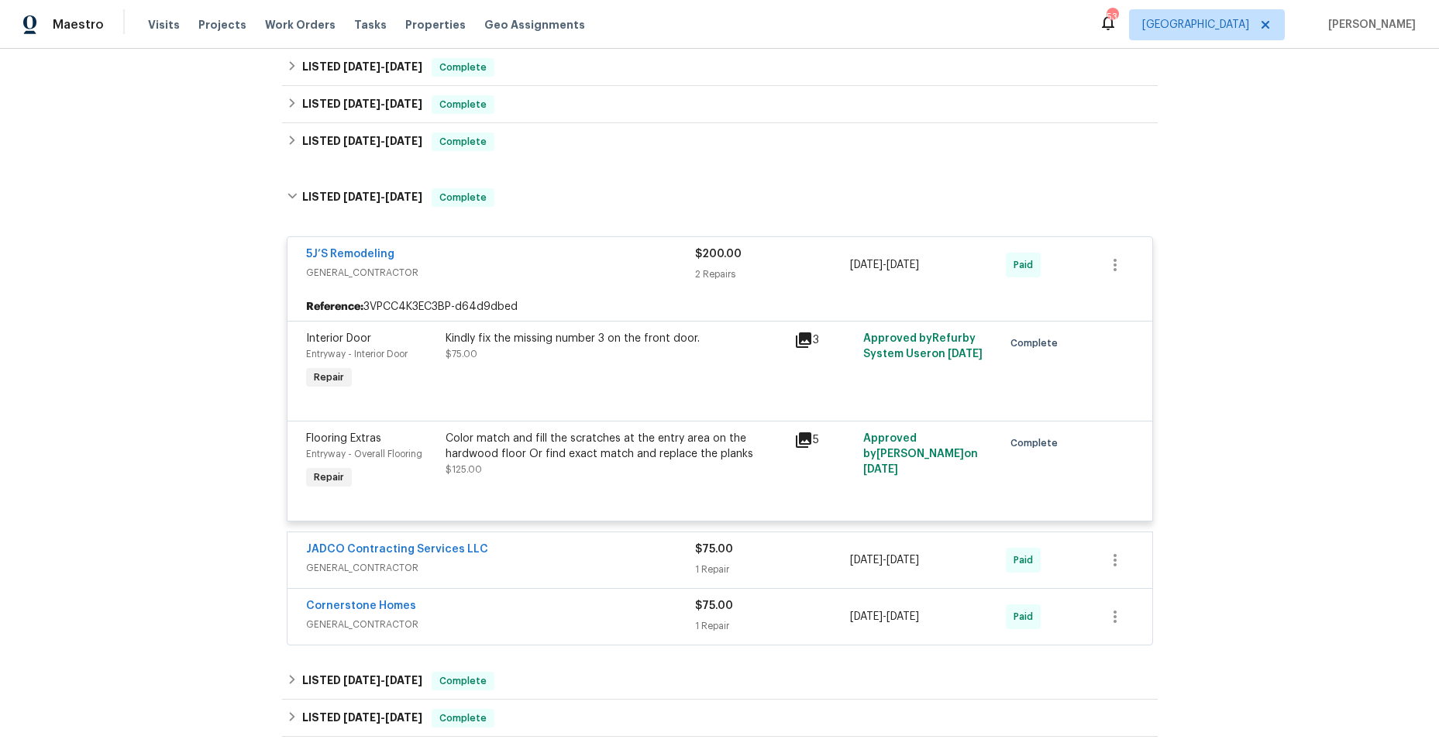
click at [538, 267] on span "GENERAL_CONTRACTOR" at bounding box center [500, 272] width 389 height 15
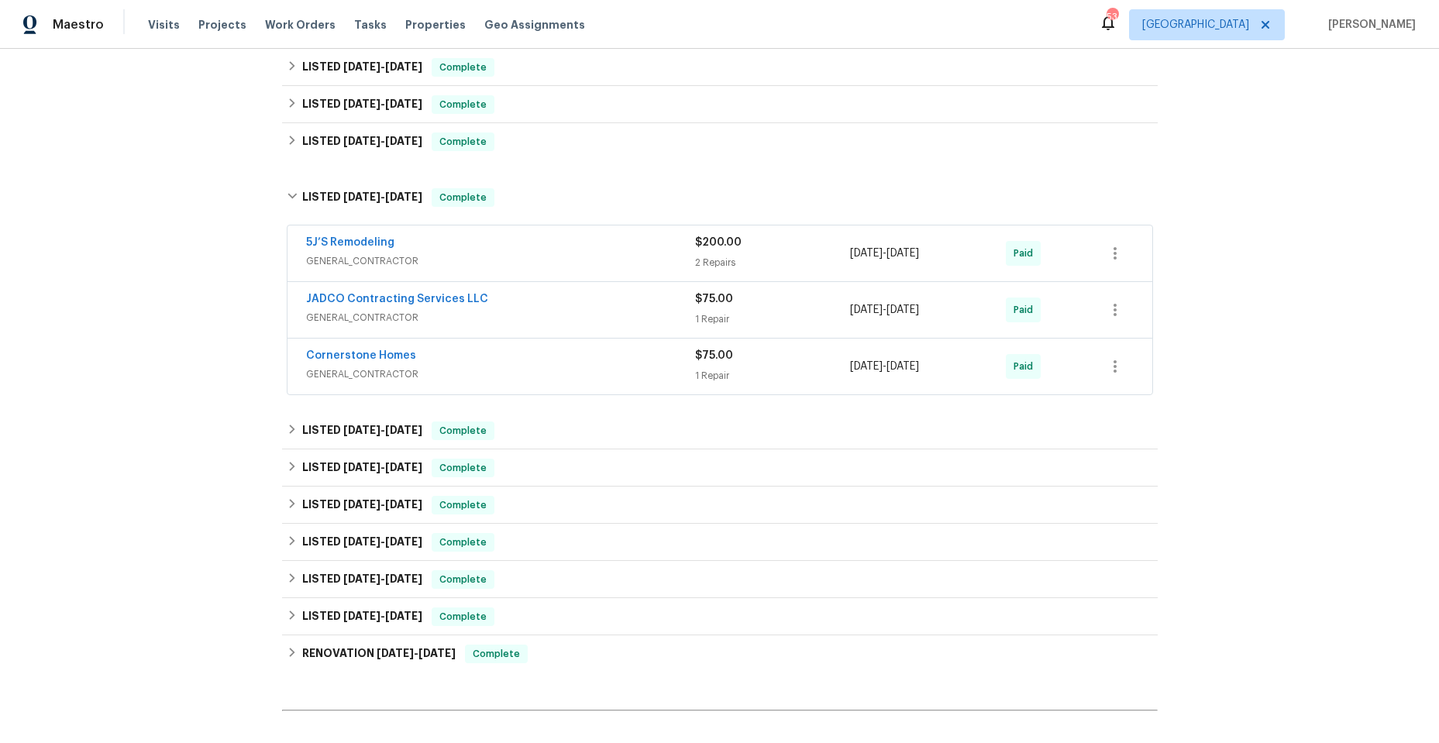
click at [533, 351] on div "Cornerstone Homes" at bounding box center [500, 357] width 389 height 19
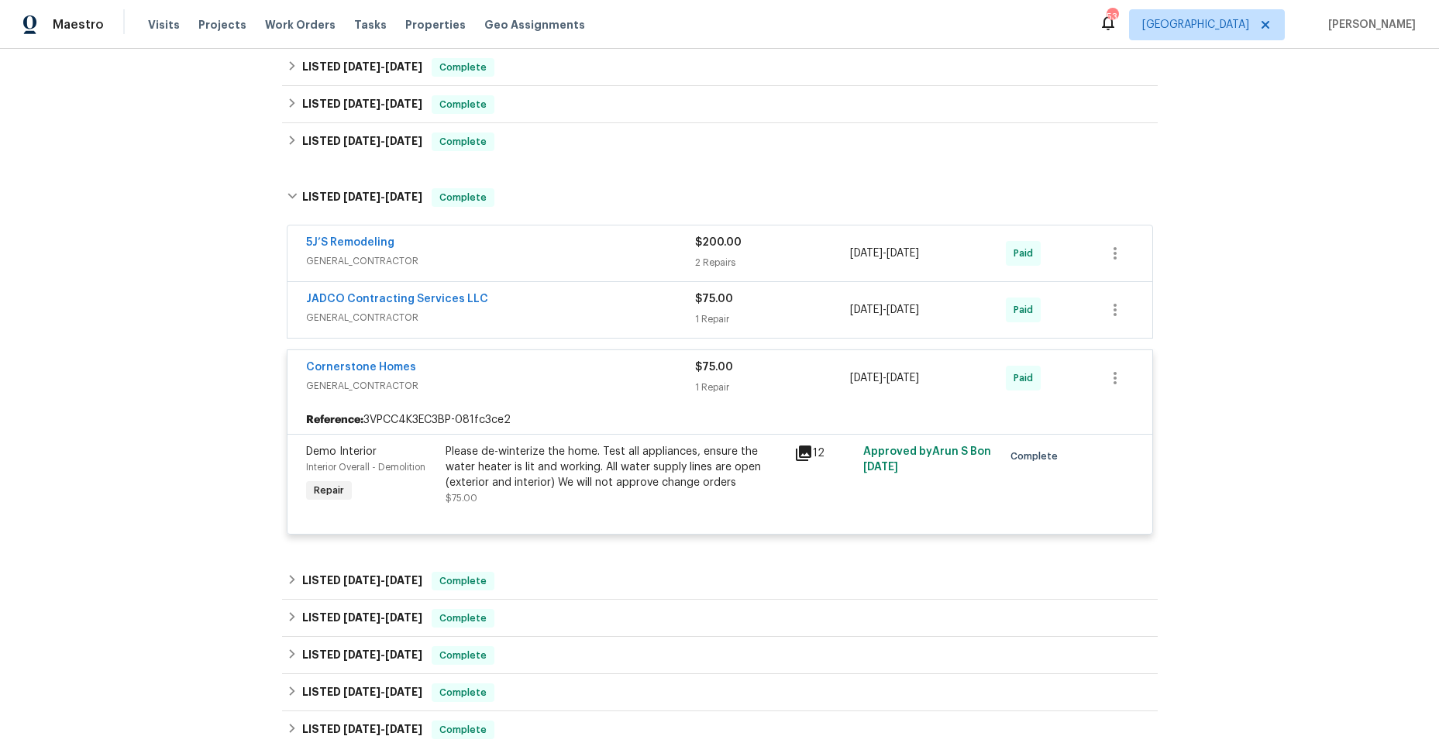
click at [533, 362] on div "Cornerstone Homes" at bounding box center [500, 369] width 389 height 19
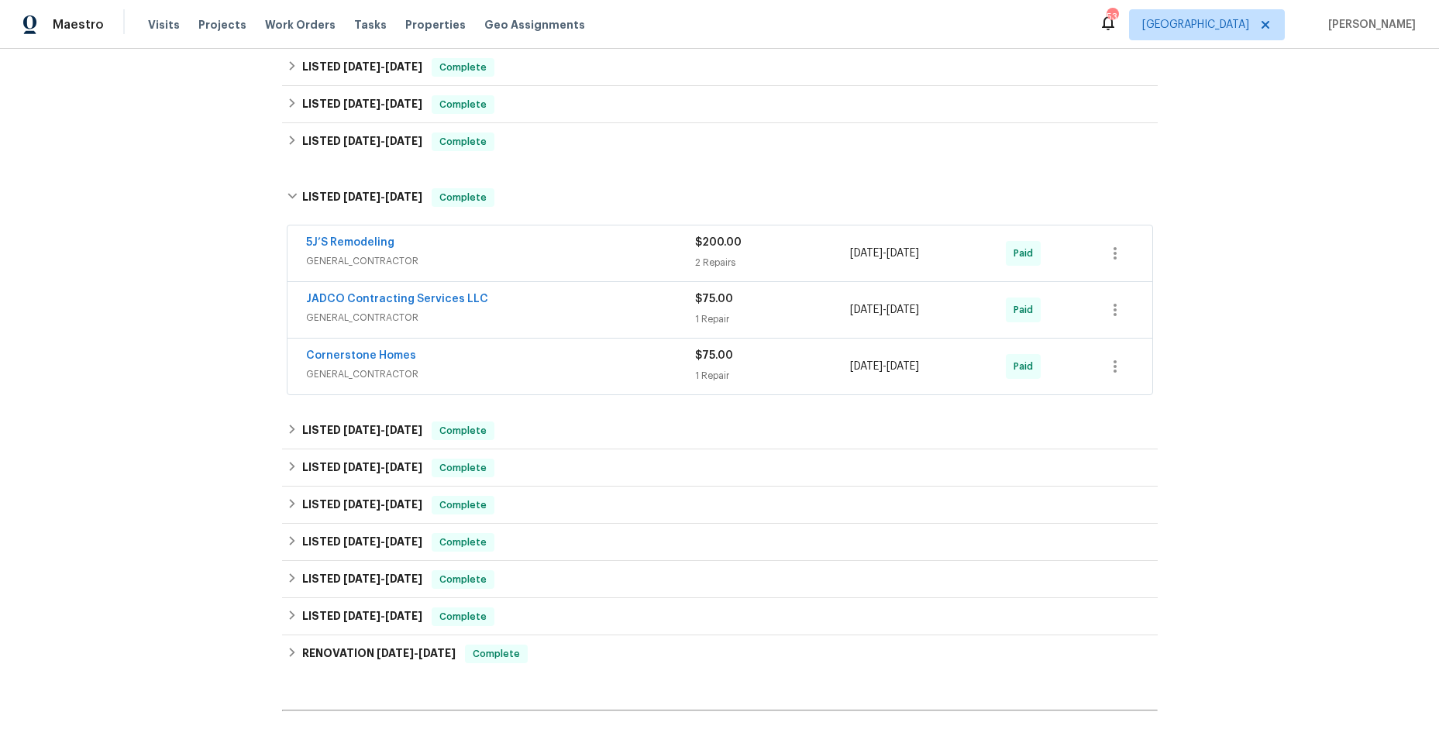
click at [532, 307] on div "JADCO Contracting Services LLC" at bounding box center [500, 300] width 389 height 19
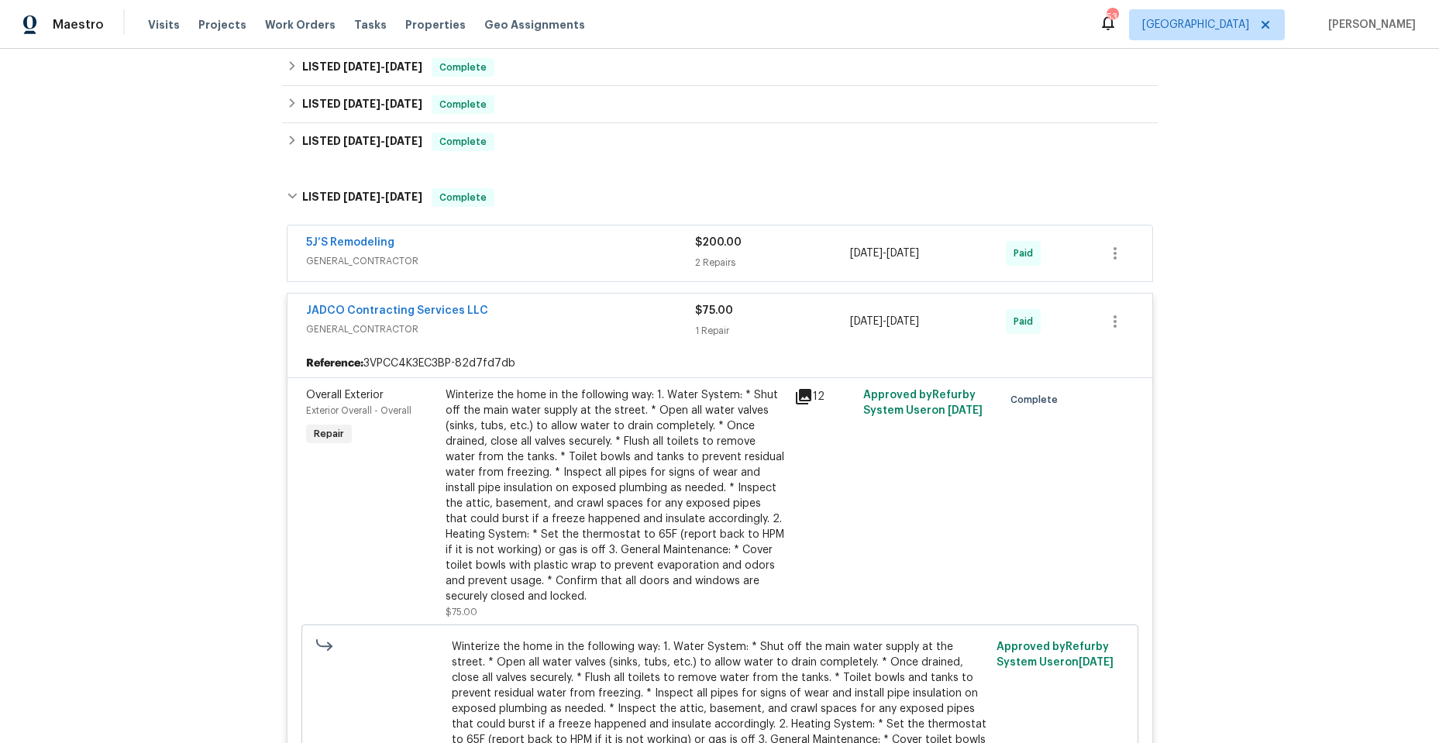
click at [539, 314] on div "JADCO Contracting Services LLC" at bounding box center [500, 312] width 389 height 19
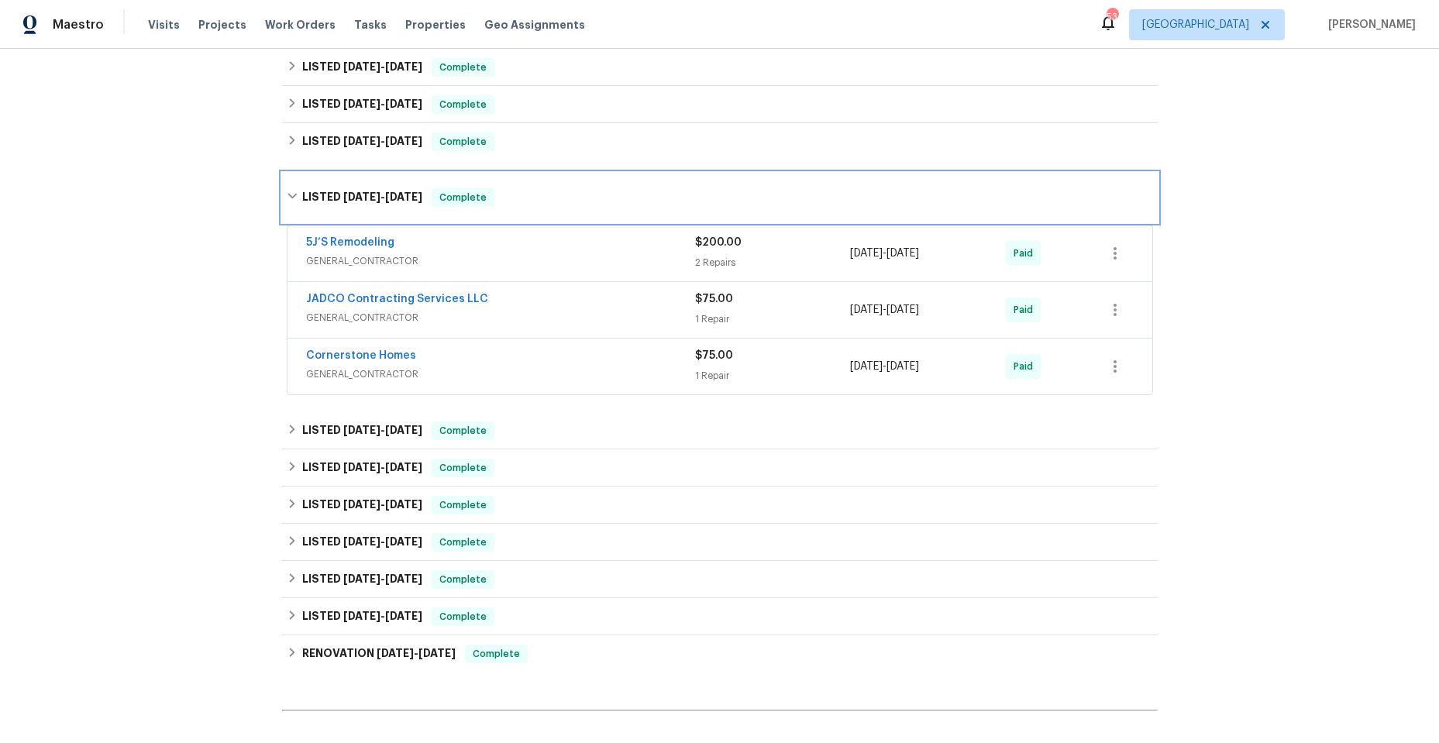
click at [289, 188] on div "LISTED 11/7/24 - 4/5/25 Complete" at bounding box center [720, 197] width 866 height 19
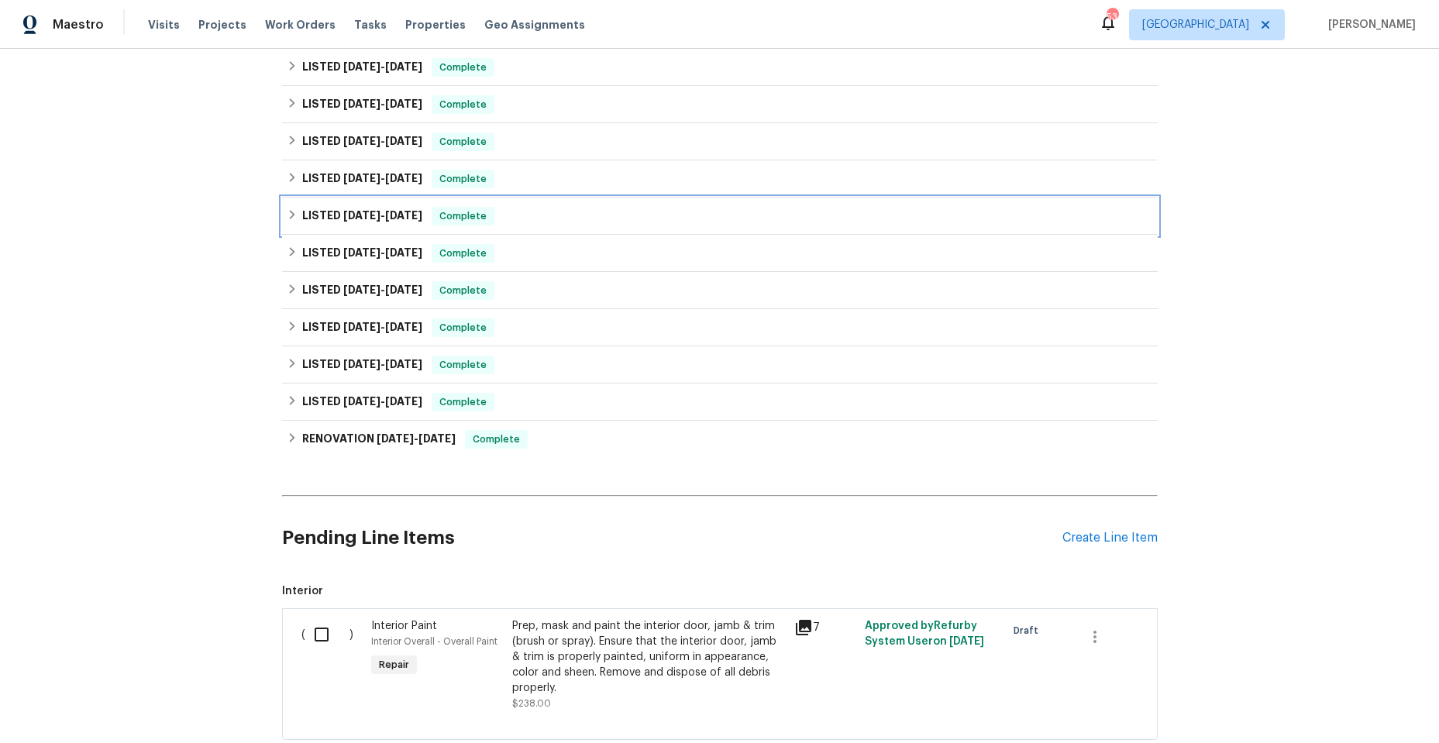
click at [282, 212] on div "LISTED 10/4/24 - 10/10/24 Complete" at bounding box center [720, 216] width 876 height 37
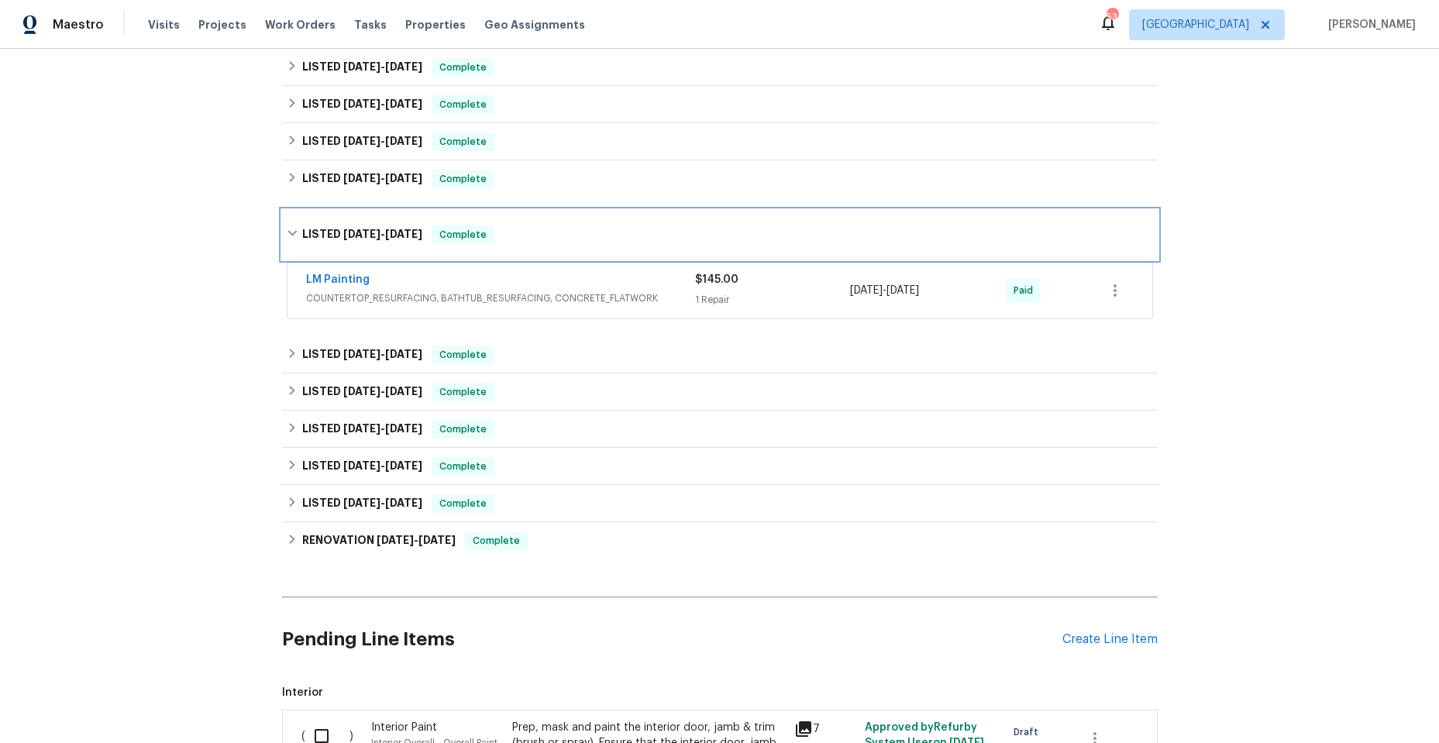
click at [288, 229] on icon at bounding box center [292, 233] width 11 height 11
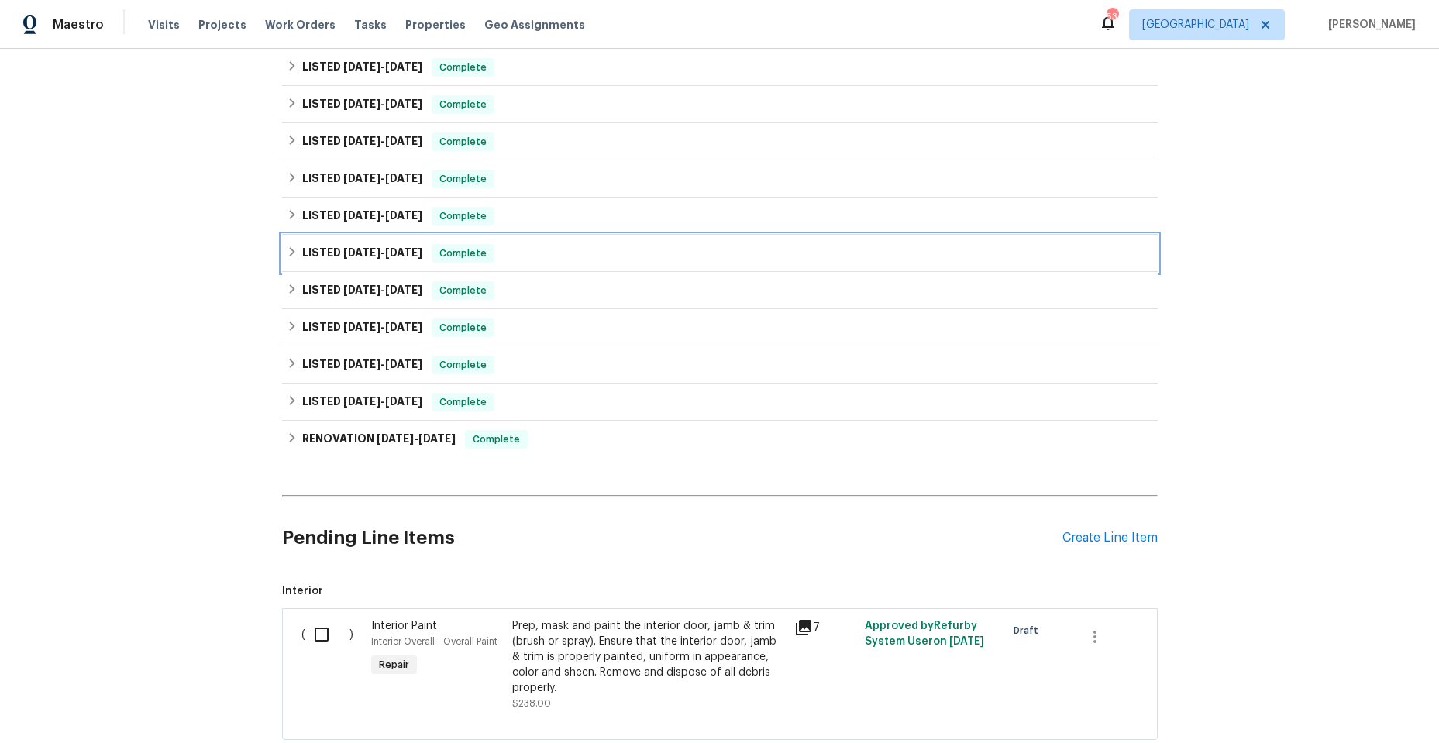
click at [287, 248] on icon at bounding box center [292, 251] width 11 height 11
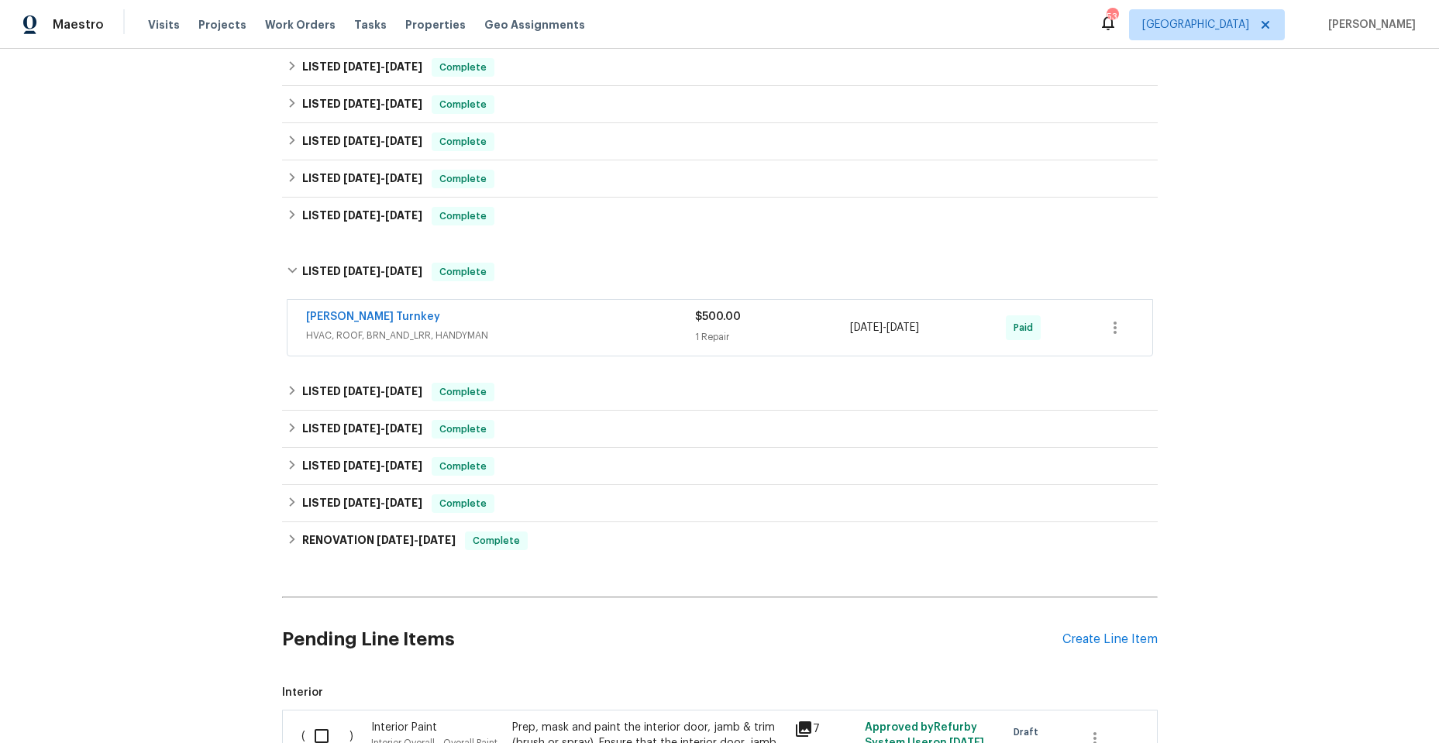
click at [522, 322] on div "Davis Turnkey" at bounding box center [500, 318] width 389 height 19
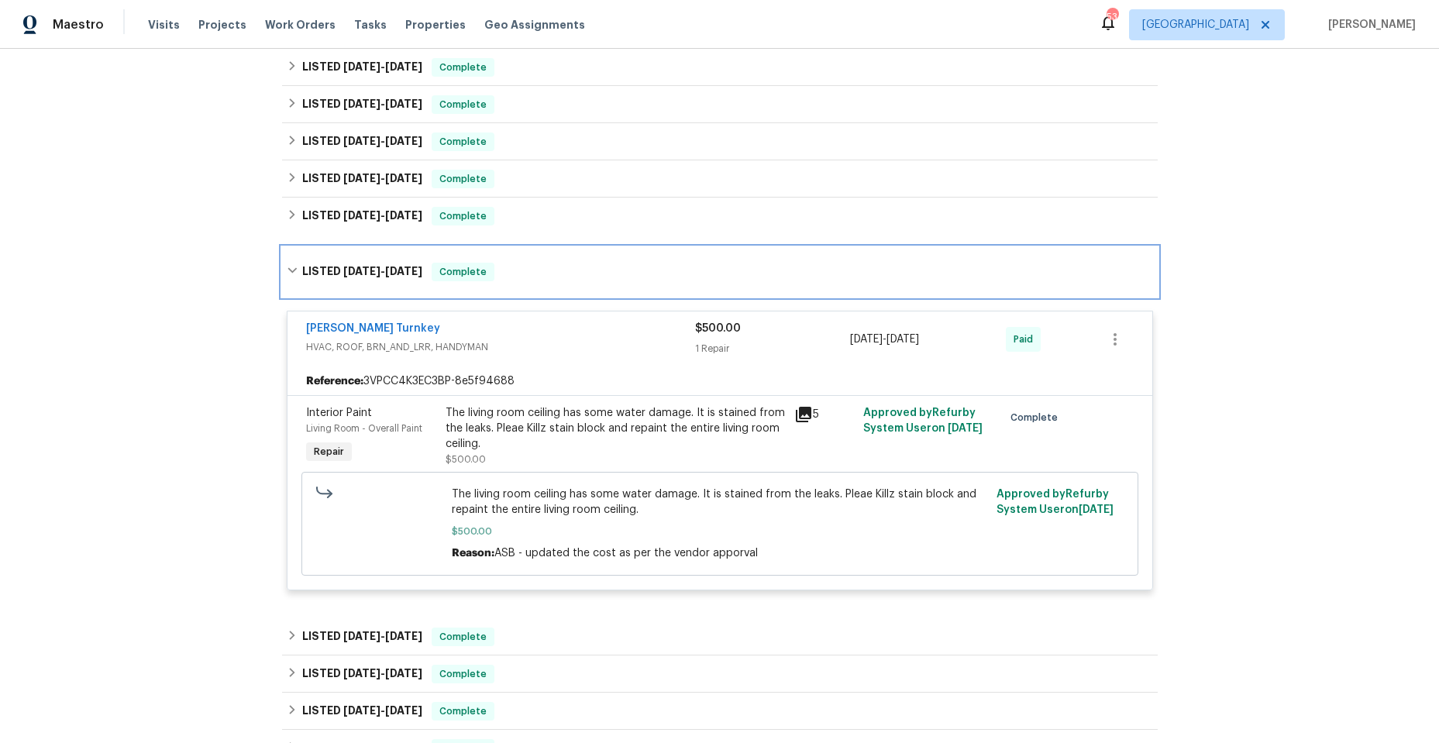
click at [287, 272] on icon at bounding box center [292, 270] width 11 height 11
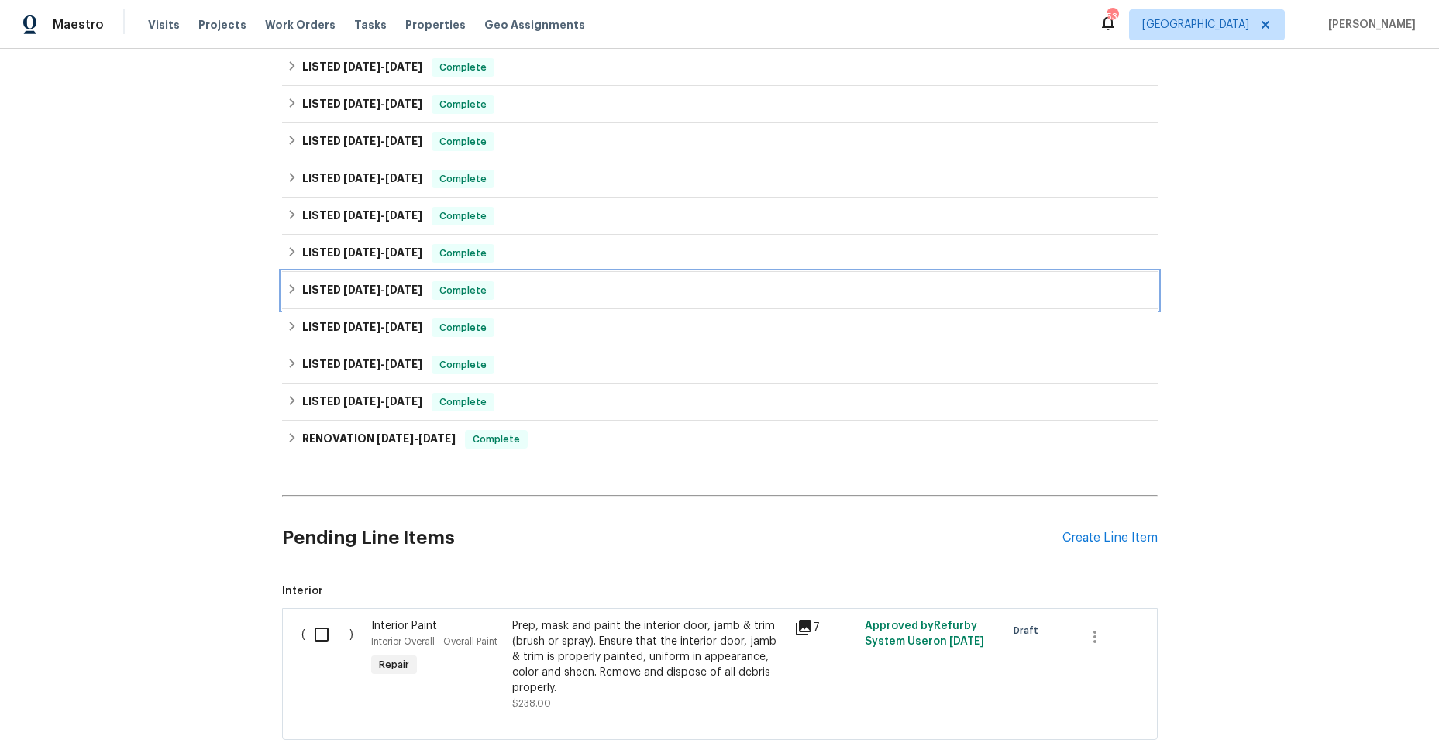
click at [289, 286] on icon at bounding box center [291, 288] width 5 height 9
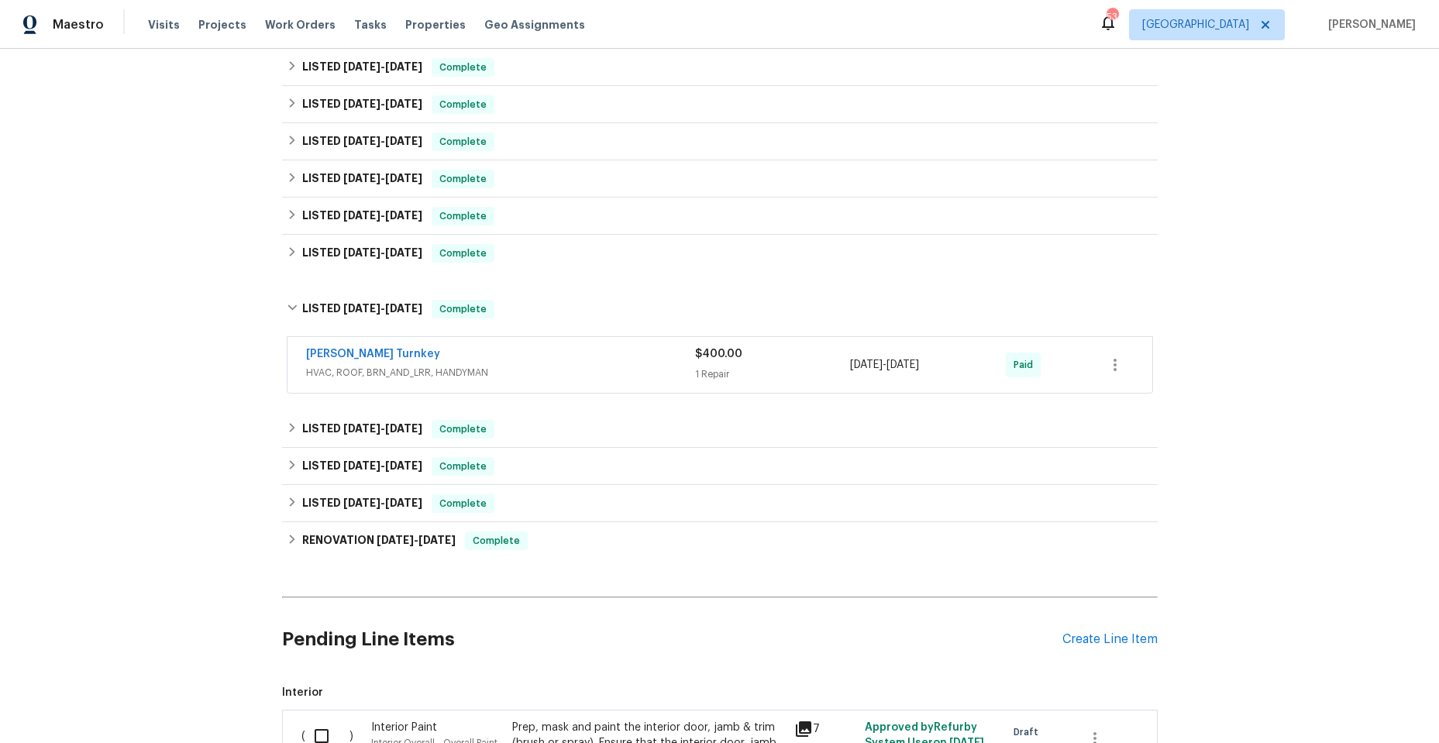
click at [569, 362] on div "Davis Turnkey" at bounding box center [500, 355] width 389 height 19
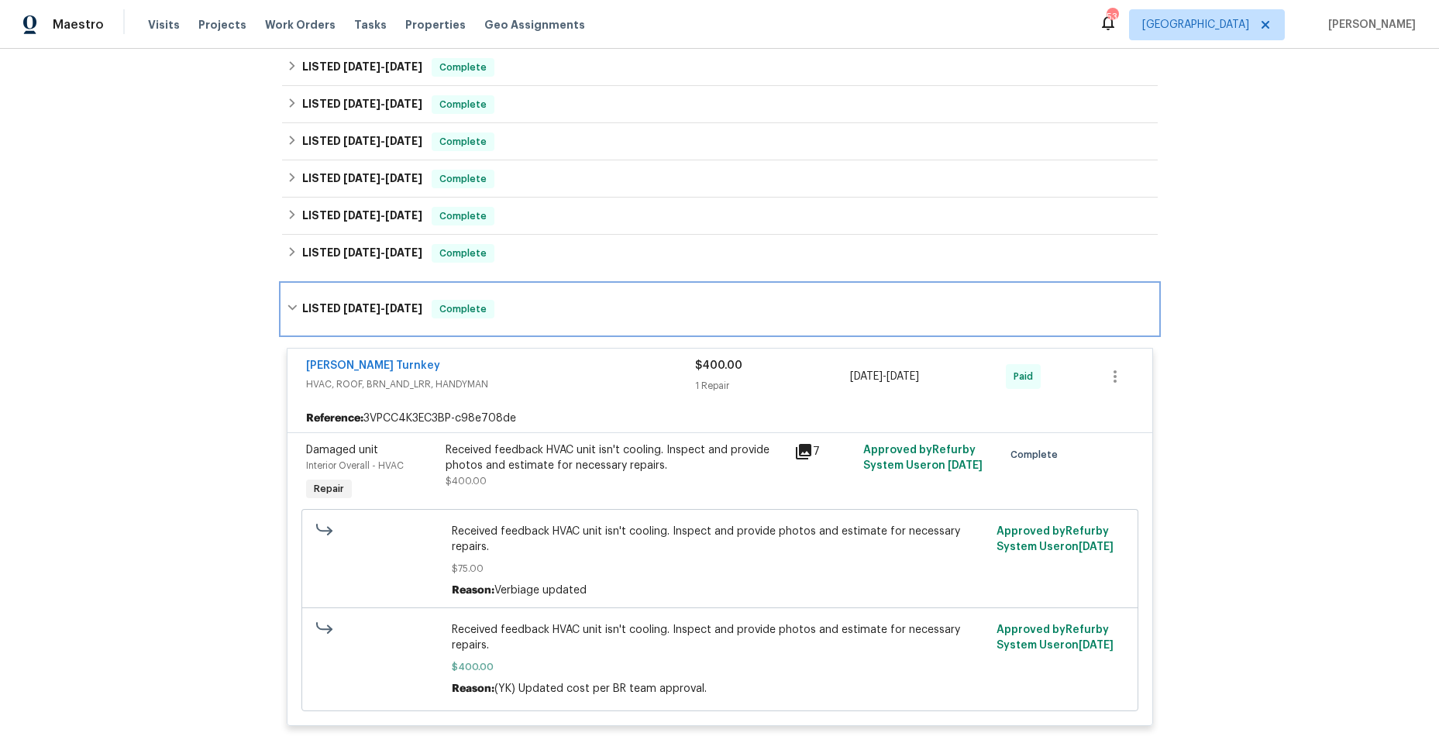
click at [287, 302] on icon at bounding box center [292, 307] width 11 height 11
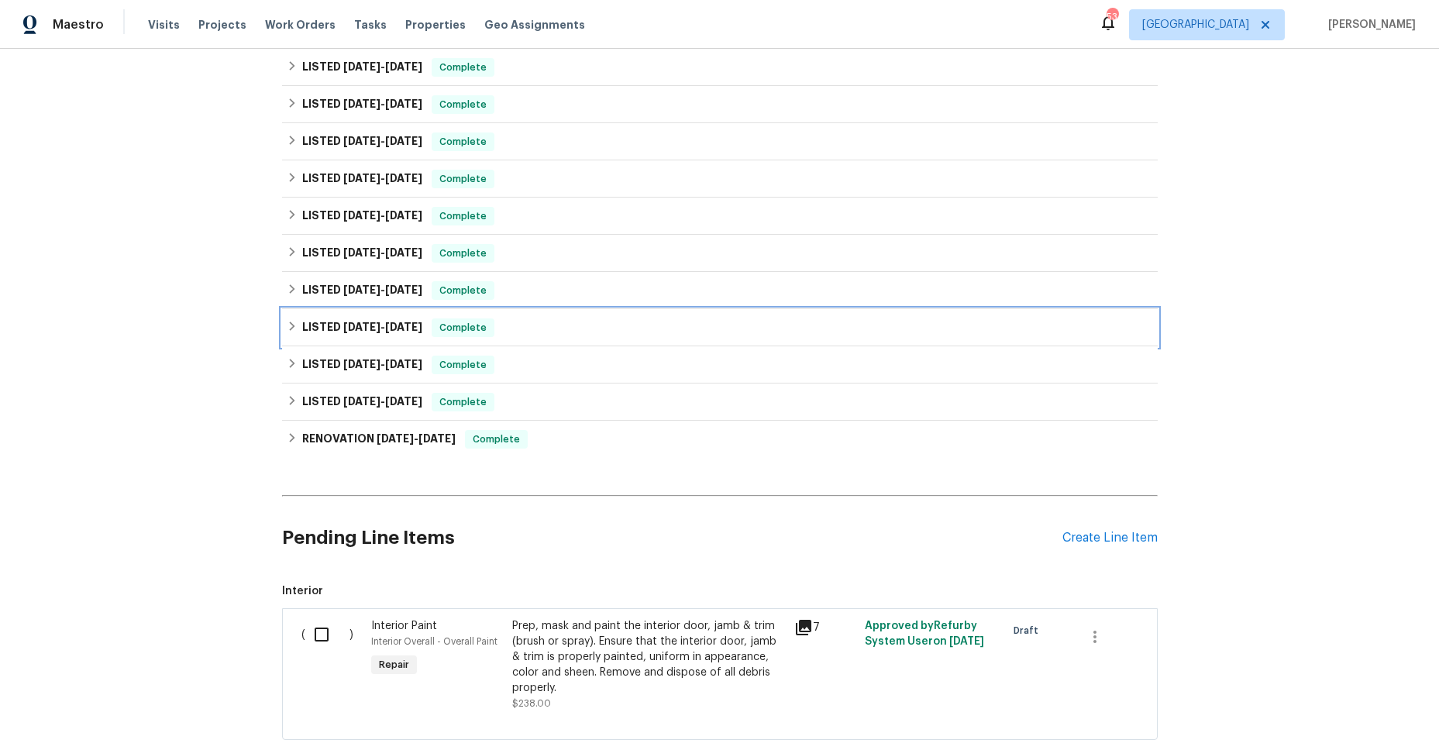
click at [289, 325] on icon at bounding box center [291, 326] width 5 height 9
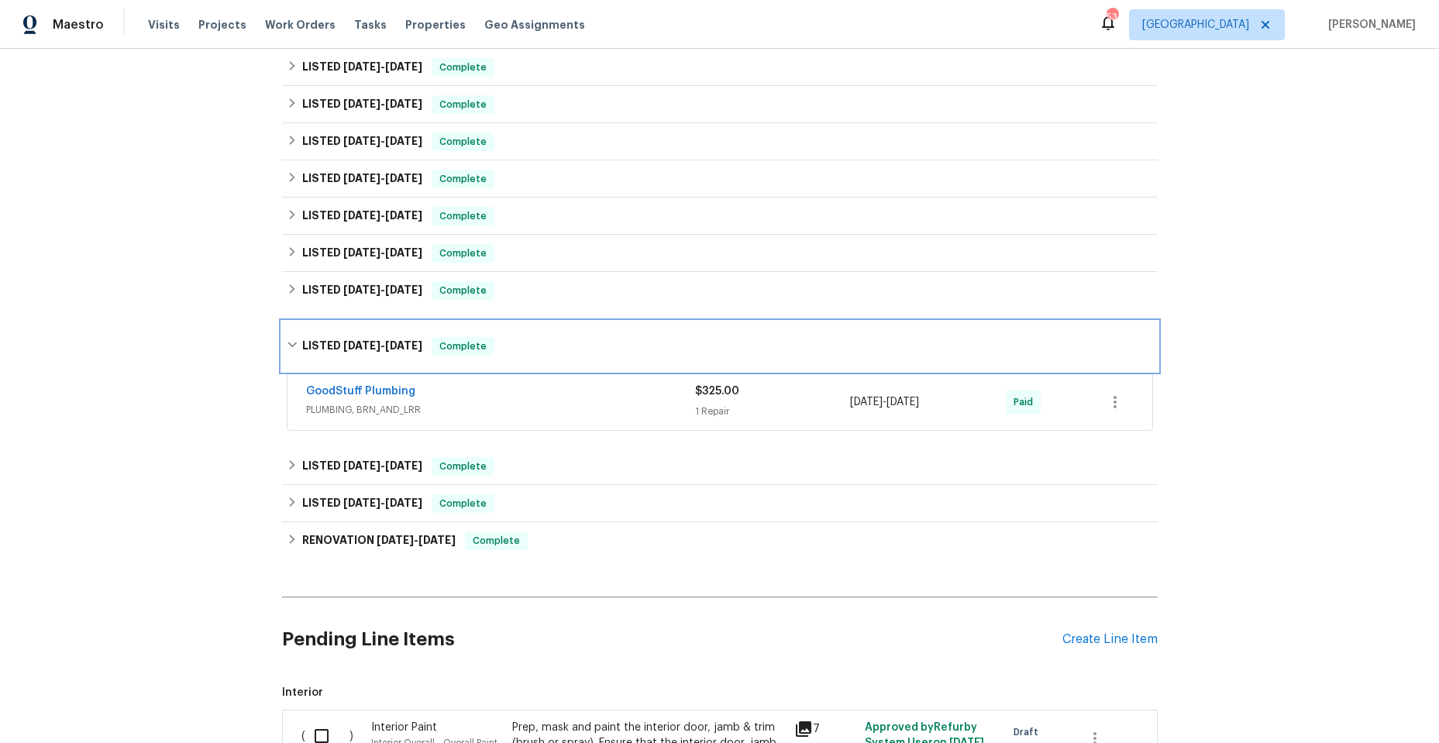
click at [291, 346] on icon at bounding box center [292, 344] width 11 height 11
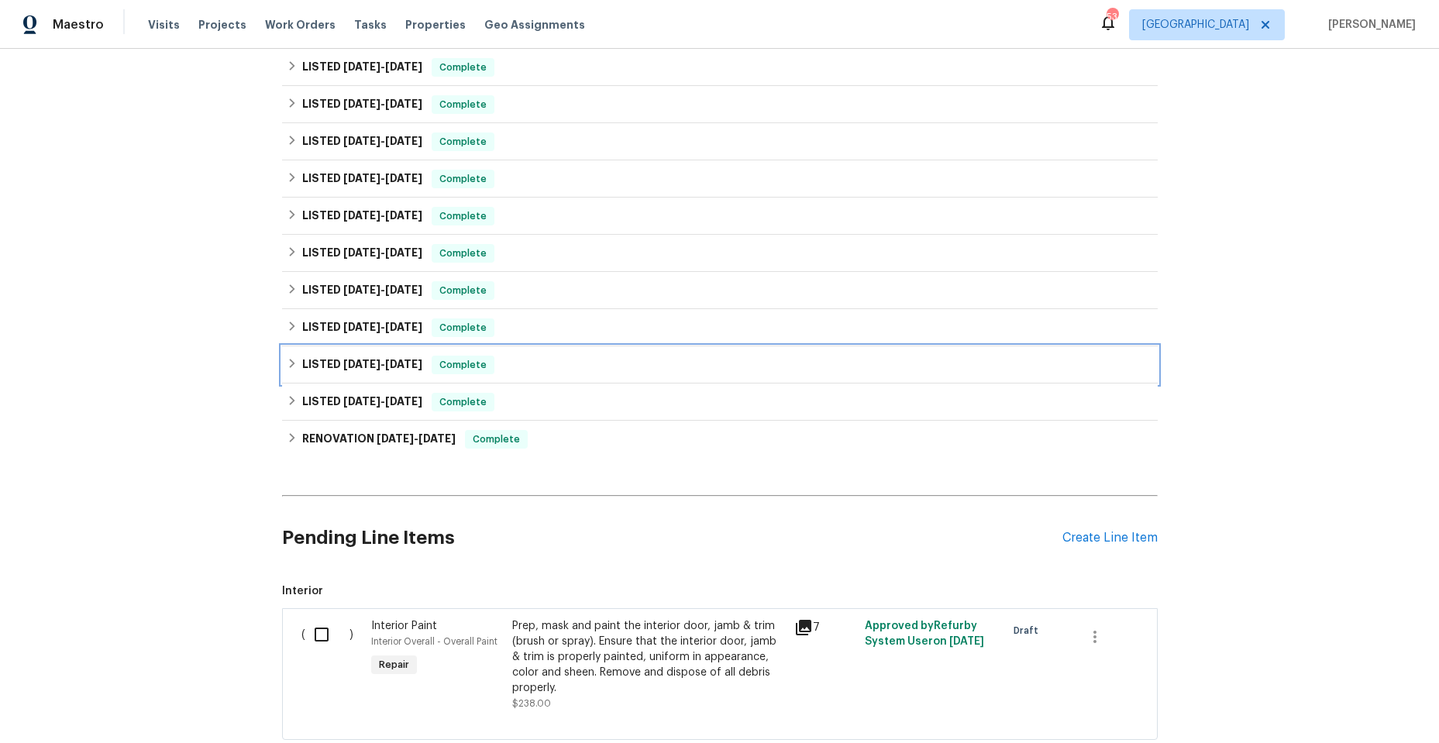
click at [287, 358] on icon at bounding box center [292, 363] width 11 height 11
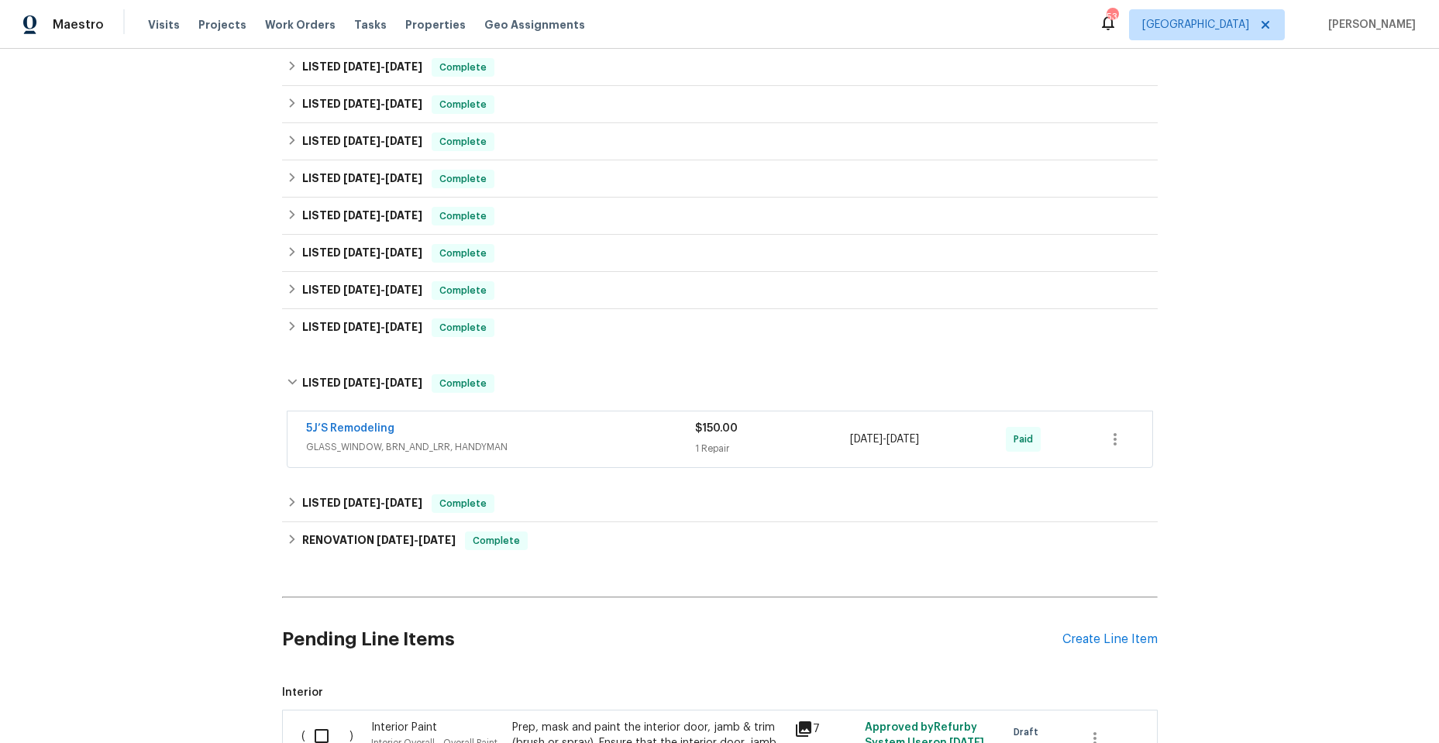
click at [549, 432] on div "5J’S Remodeling" at bounding box center [500, 430] width 389 height 19
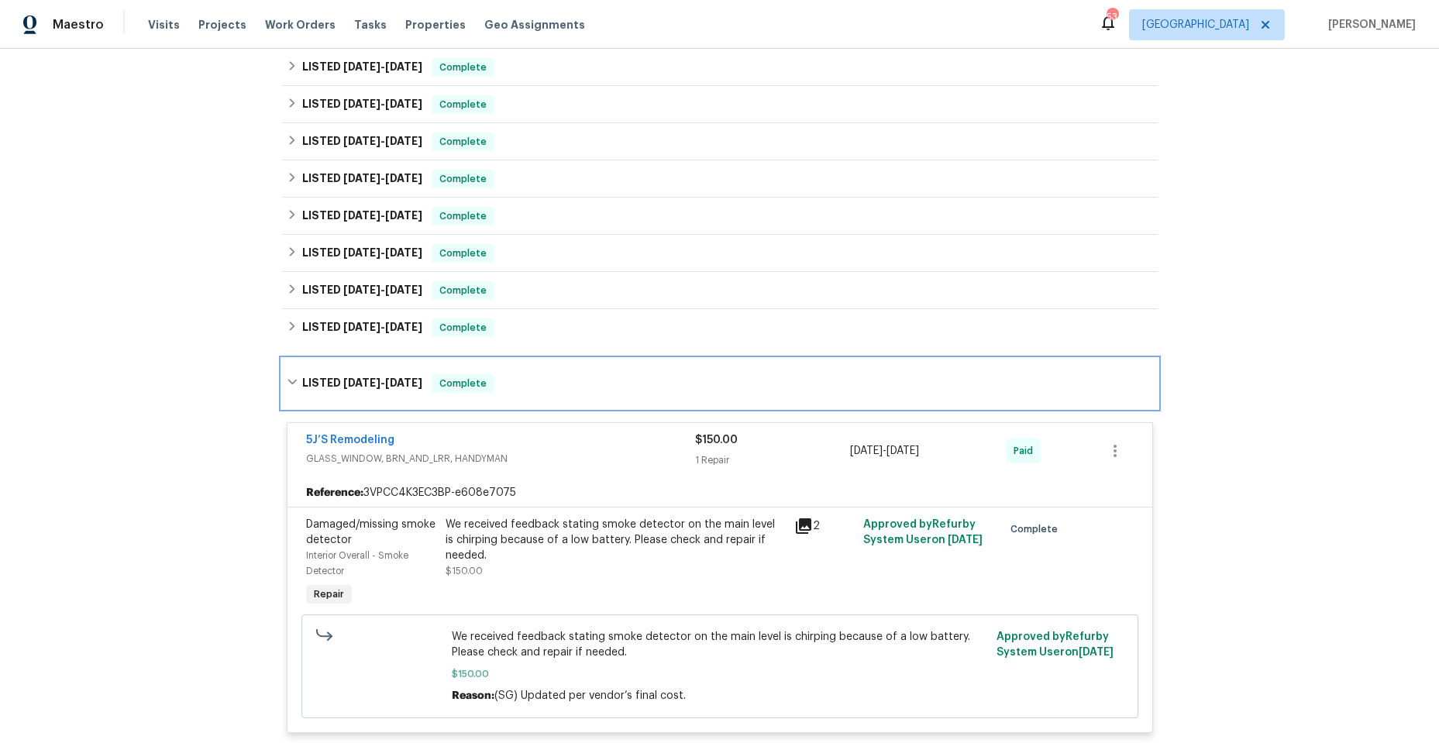
click at [287, 379] on icon at bounding box center [292, 382] width 11 height 11
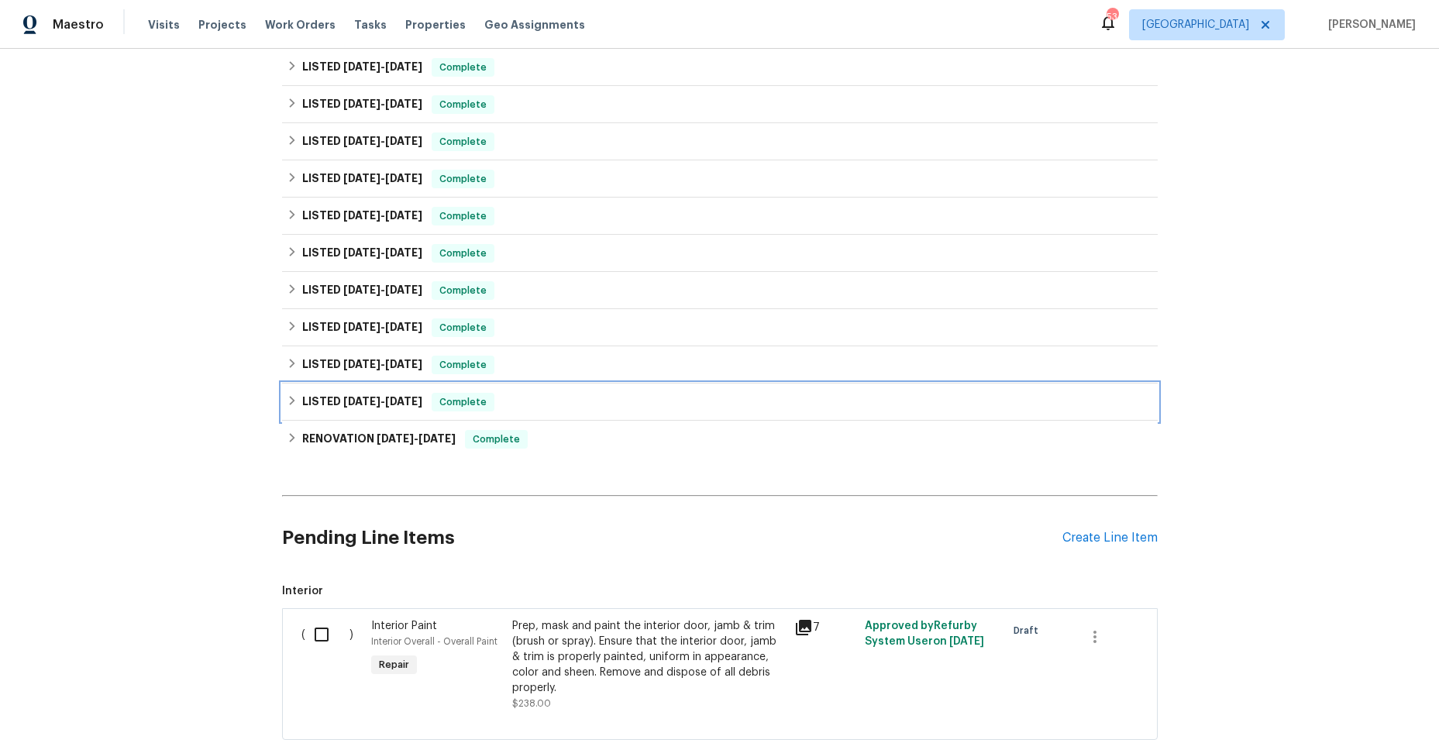
click at [289, 399] on icon at bounding box center [291, 400] width 5 height 9
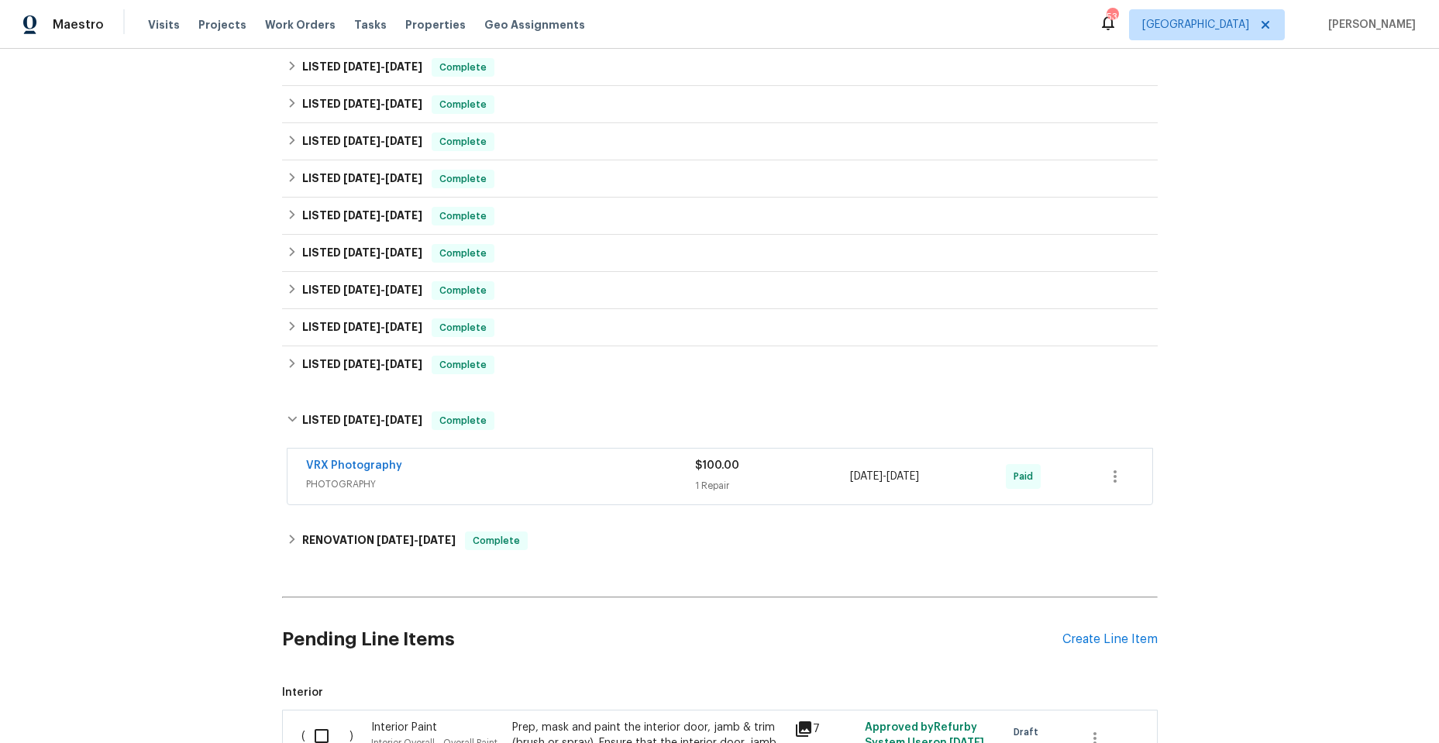
click at [484, 475] on div "VRX Photography" at bounding box center [500, 467] width 389 height 19
